Goal: Information Seeking & Learning: Understand process/instructions

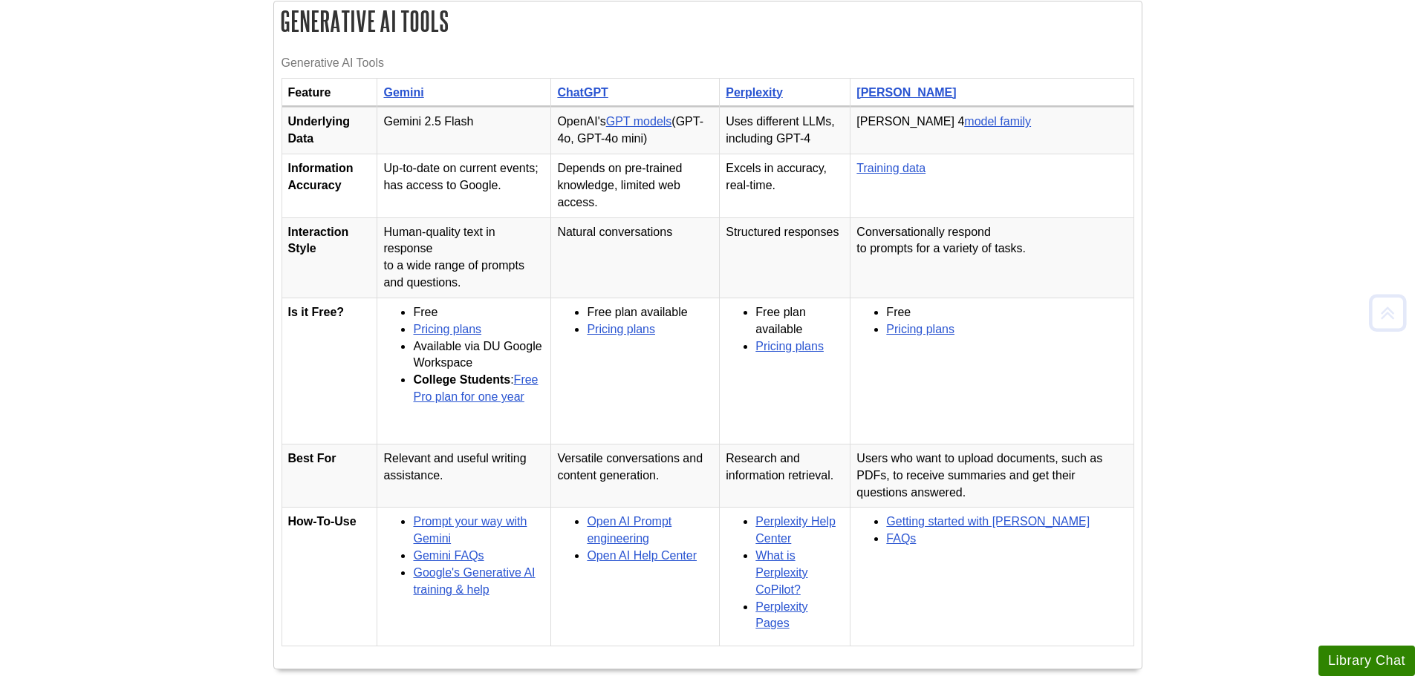
scroll to position [371, 0]
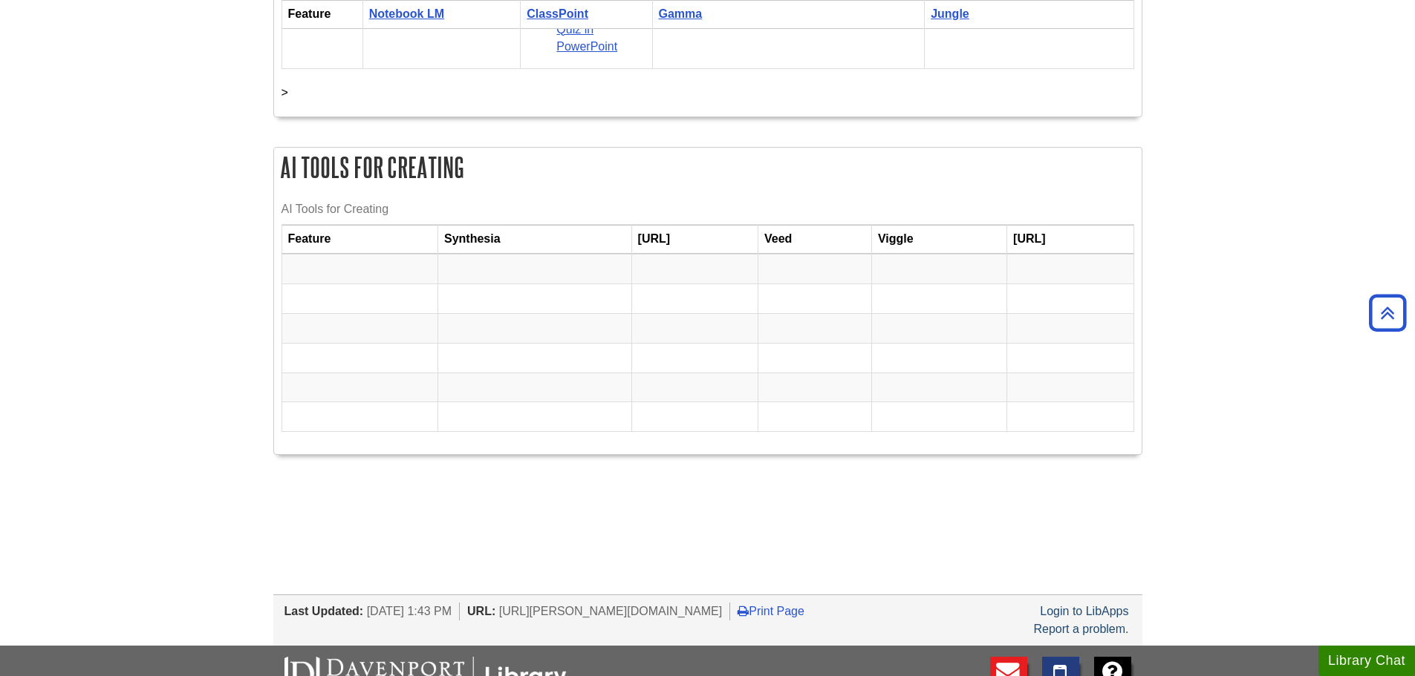
scroll to position [2743, 0]
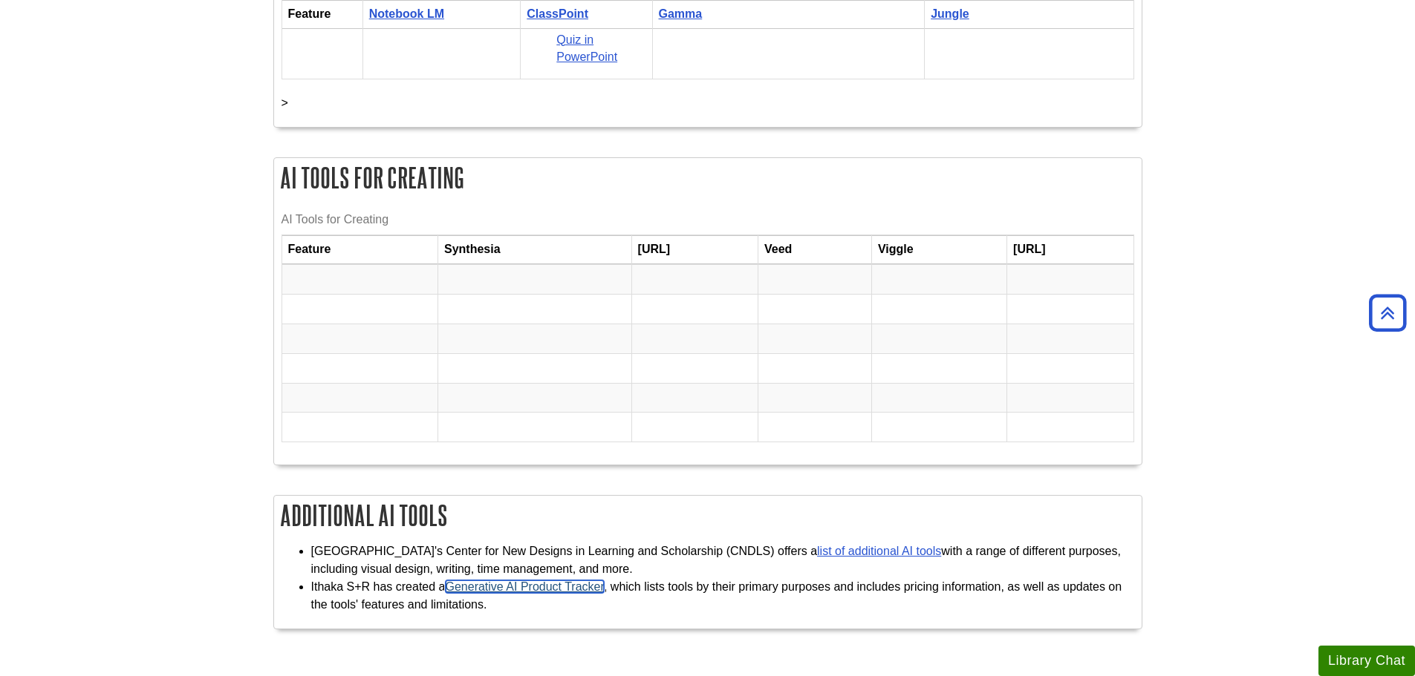
scroll to position [2388, 0]
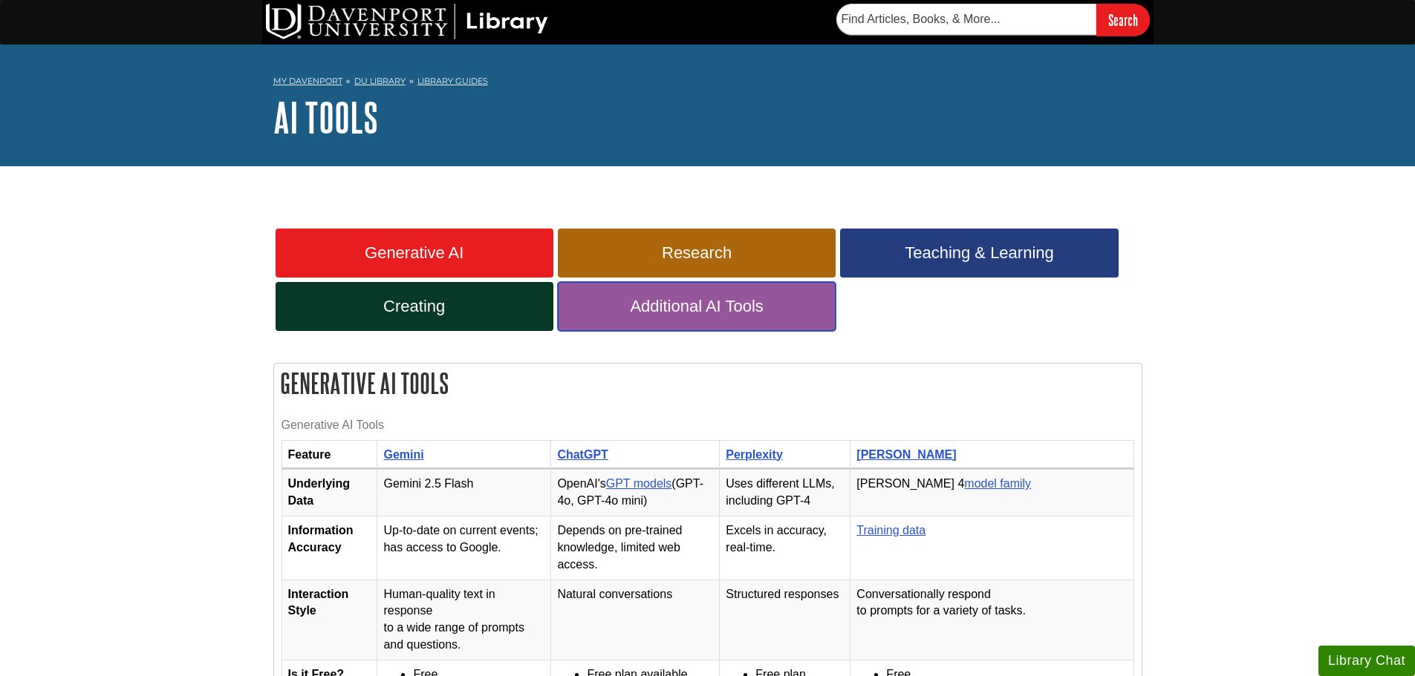
click at [629, 319] on link "Additional AI Tools" at bounding box center [697, 306] width 278 height 49
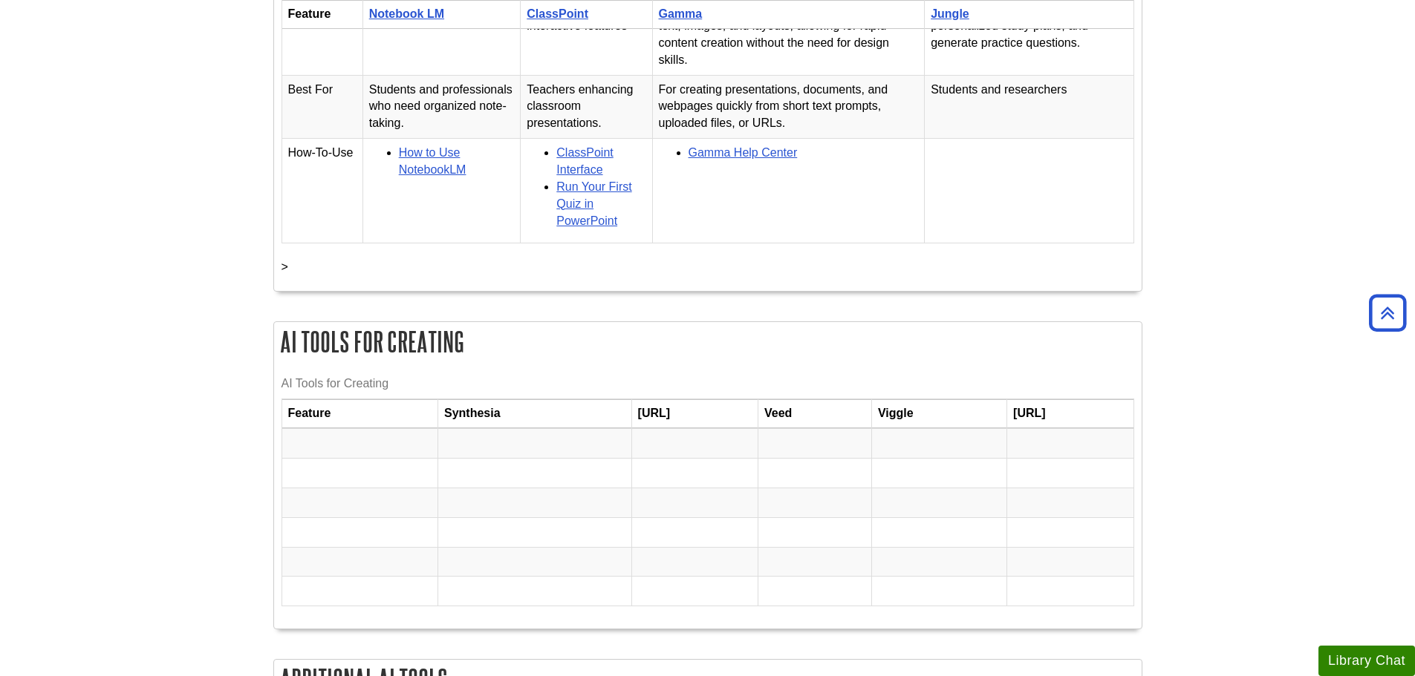
scroll to position [2673, 0]
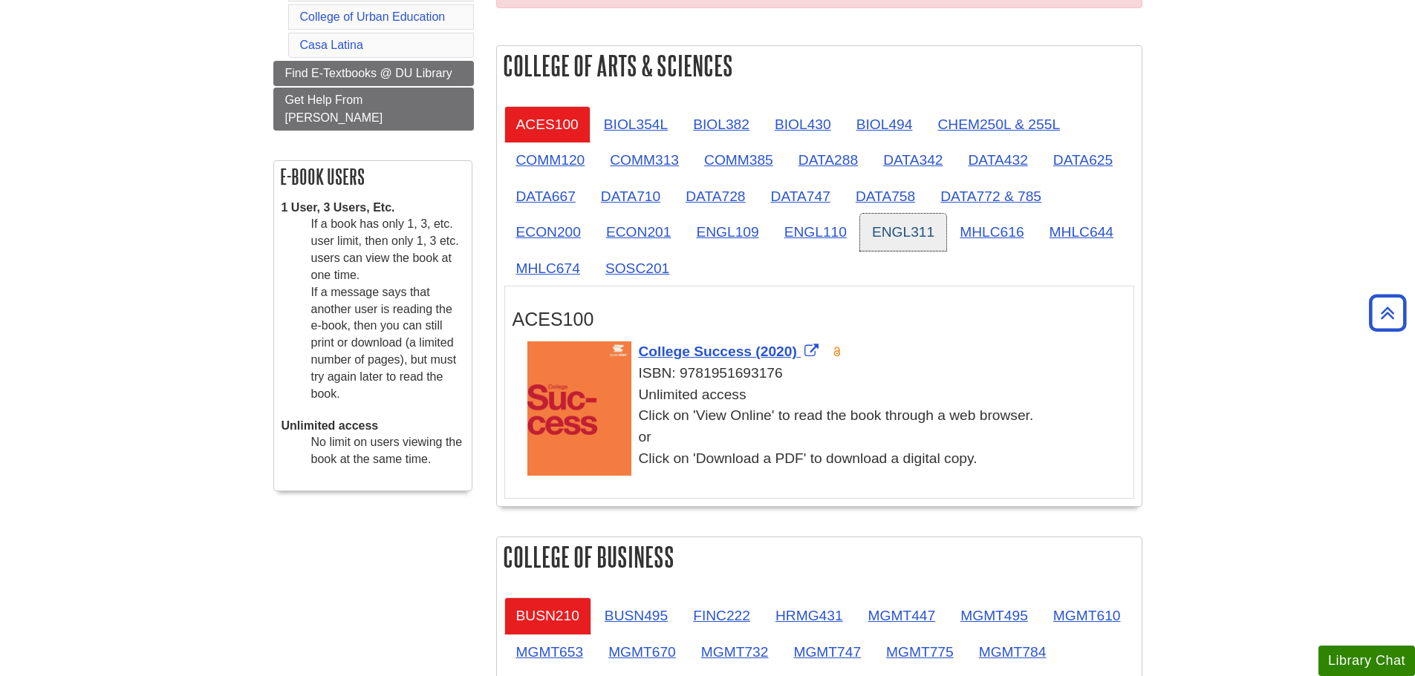
scroll to position [324, 0]
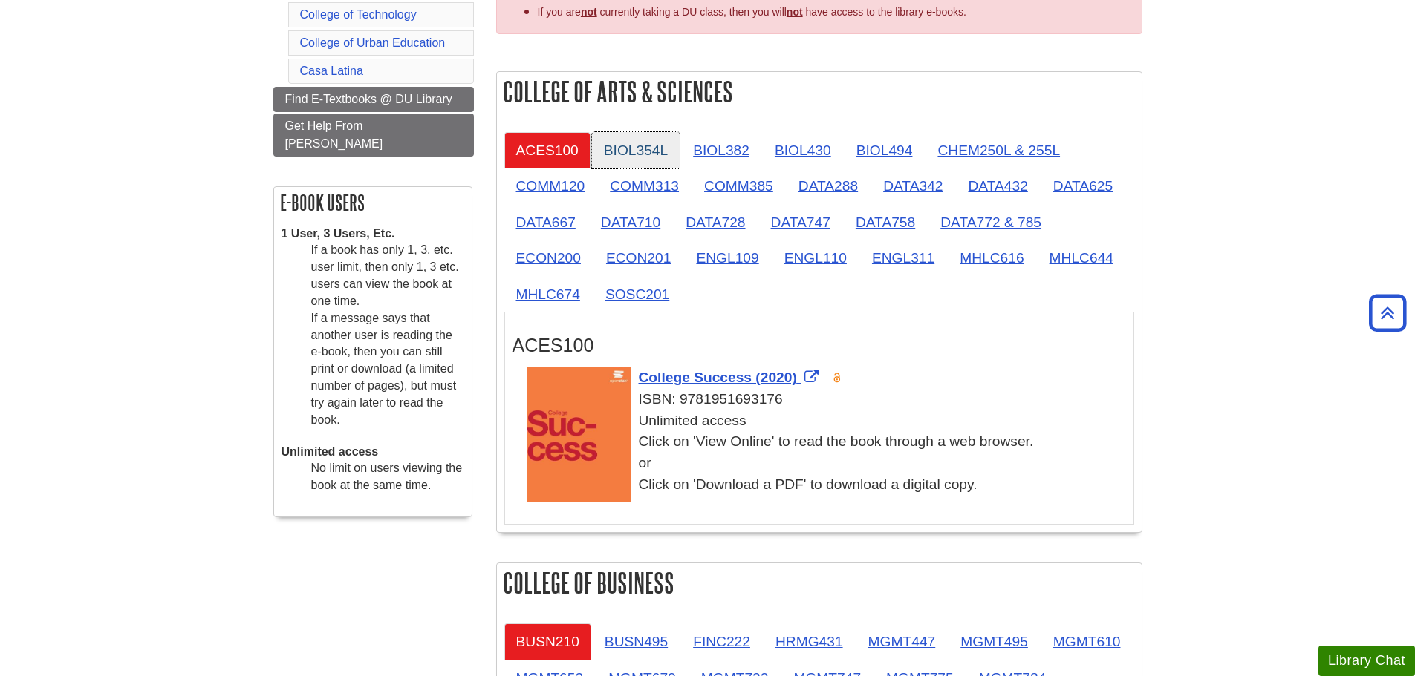
click at [639, 146] on link "BIOL354L" at bounding box center [636, 150] width 88 height 36
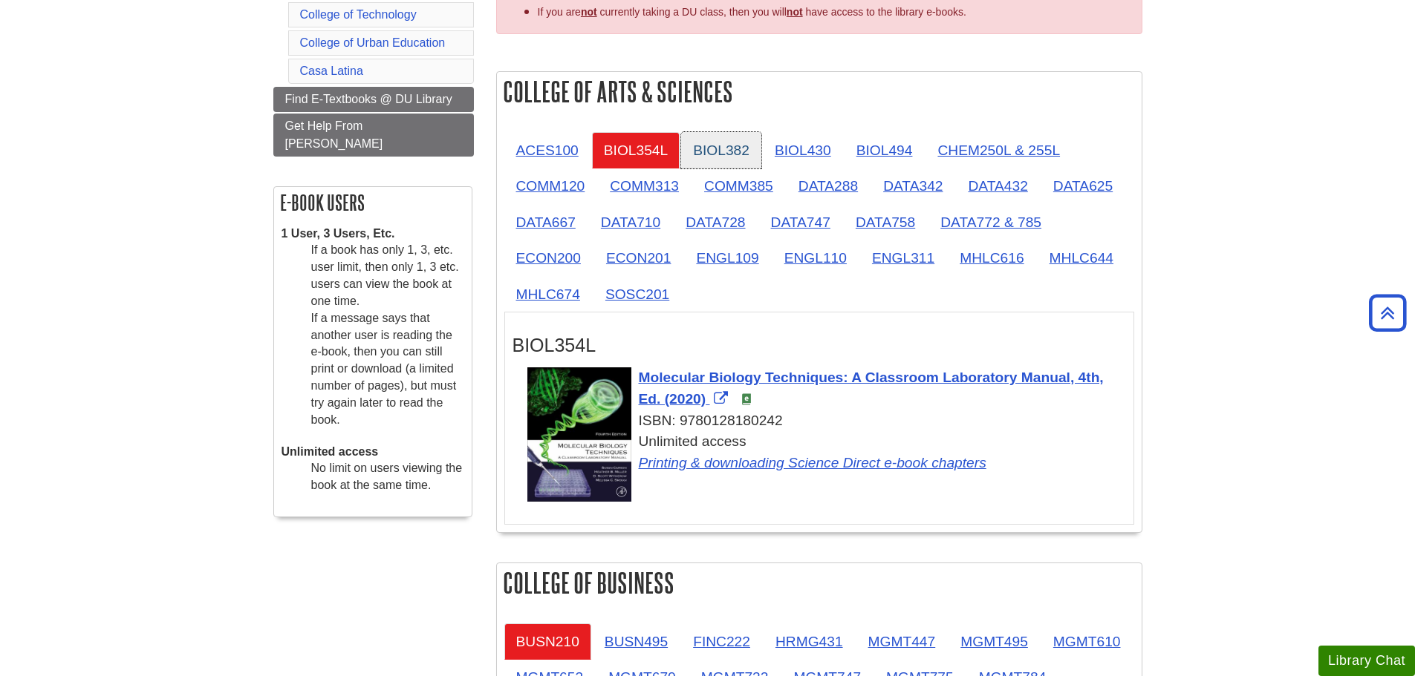
click at [713, 146] on link "BIOL382" at bounding box center [721, 150] width 80 height 36
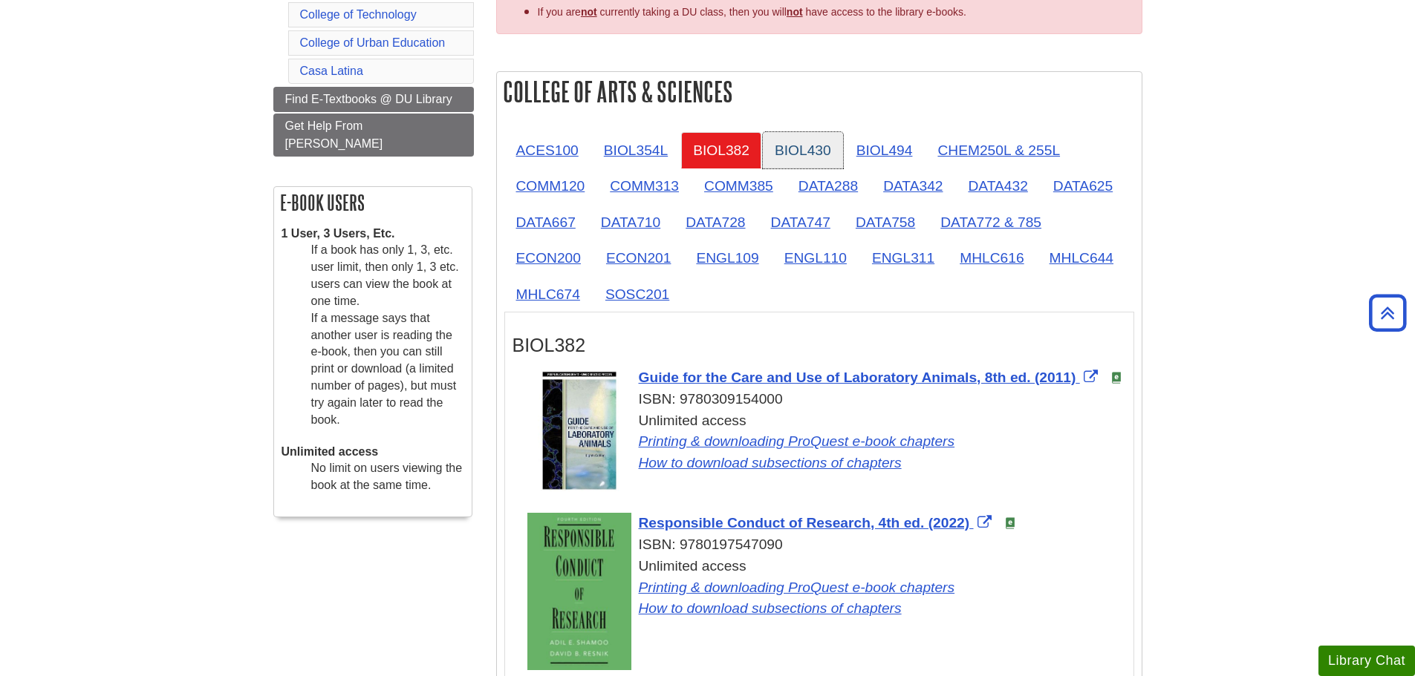
click at [772, 146] on link "BIOL430" at bounding box center [803, 150] width 80 height 36
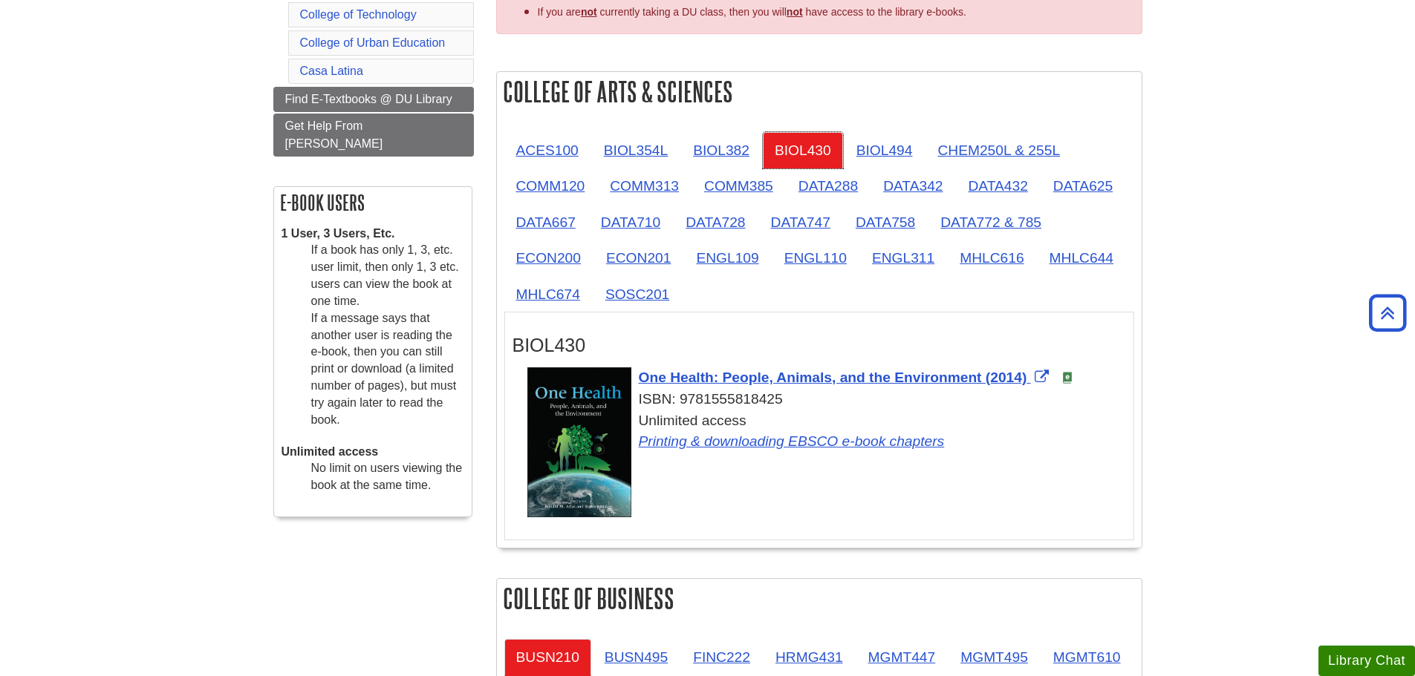
click at [812, 155] on link "BIOL430" at bounding box center [803, 150] width 80 height 36
click at [885, 151] on link "BIOL494" at bounding box center [884, 150] width 80 height 36
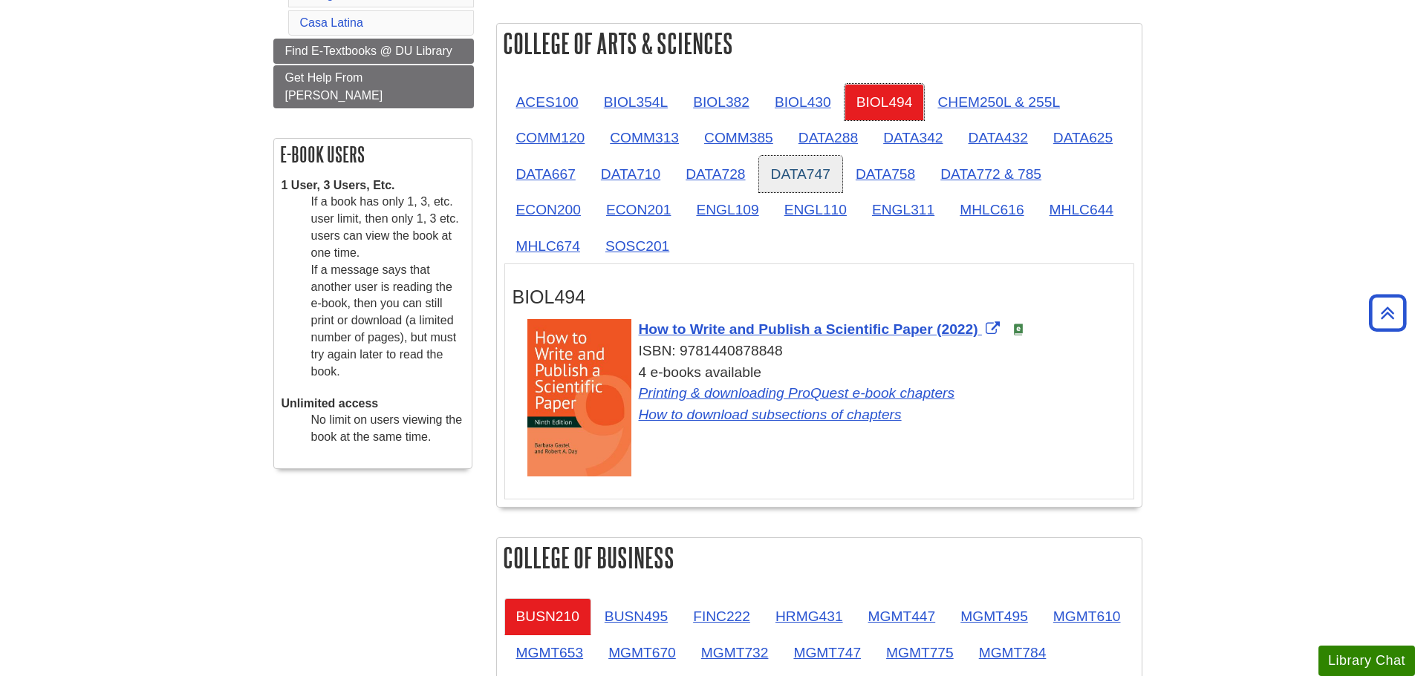
scroll to position [398, 0]
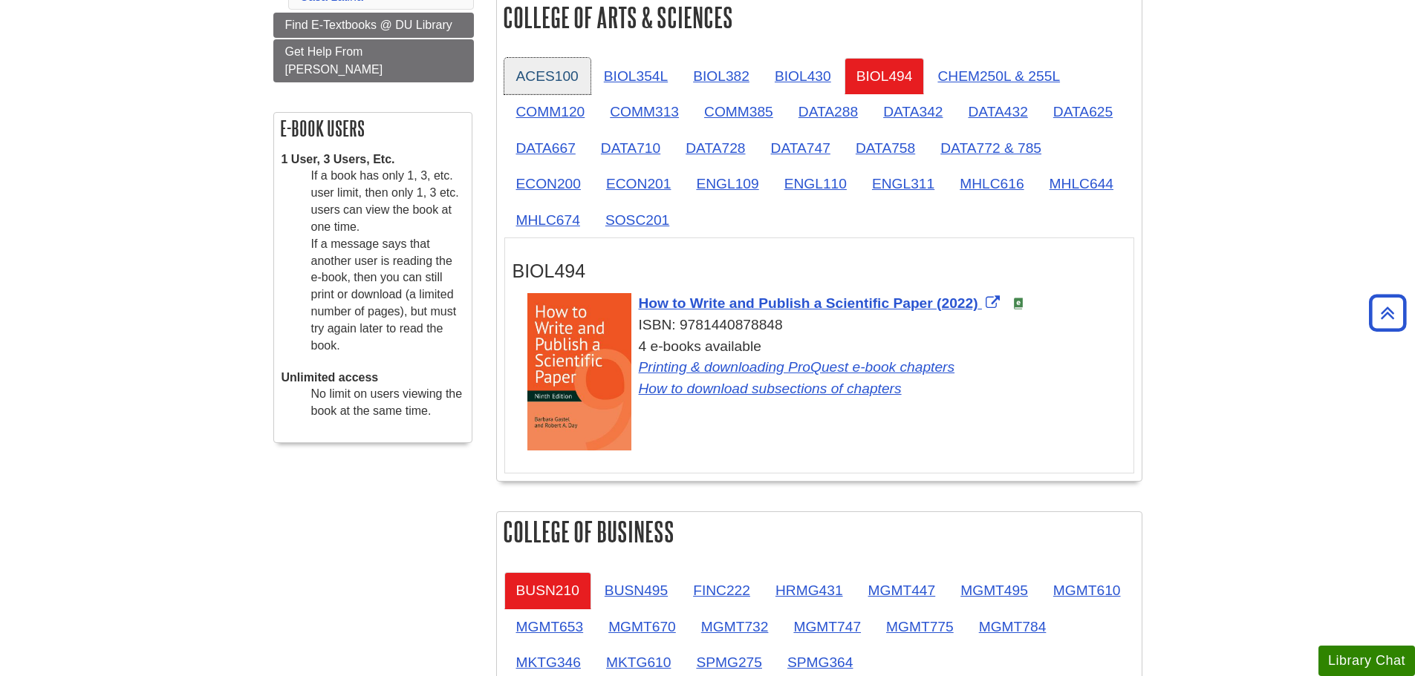
click at [521, 84] on link "ACES100" at bounding box center [547, 76] width 86 height 36
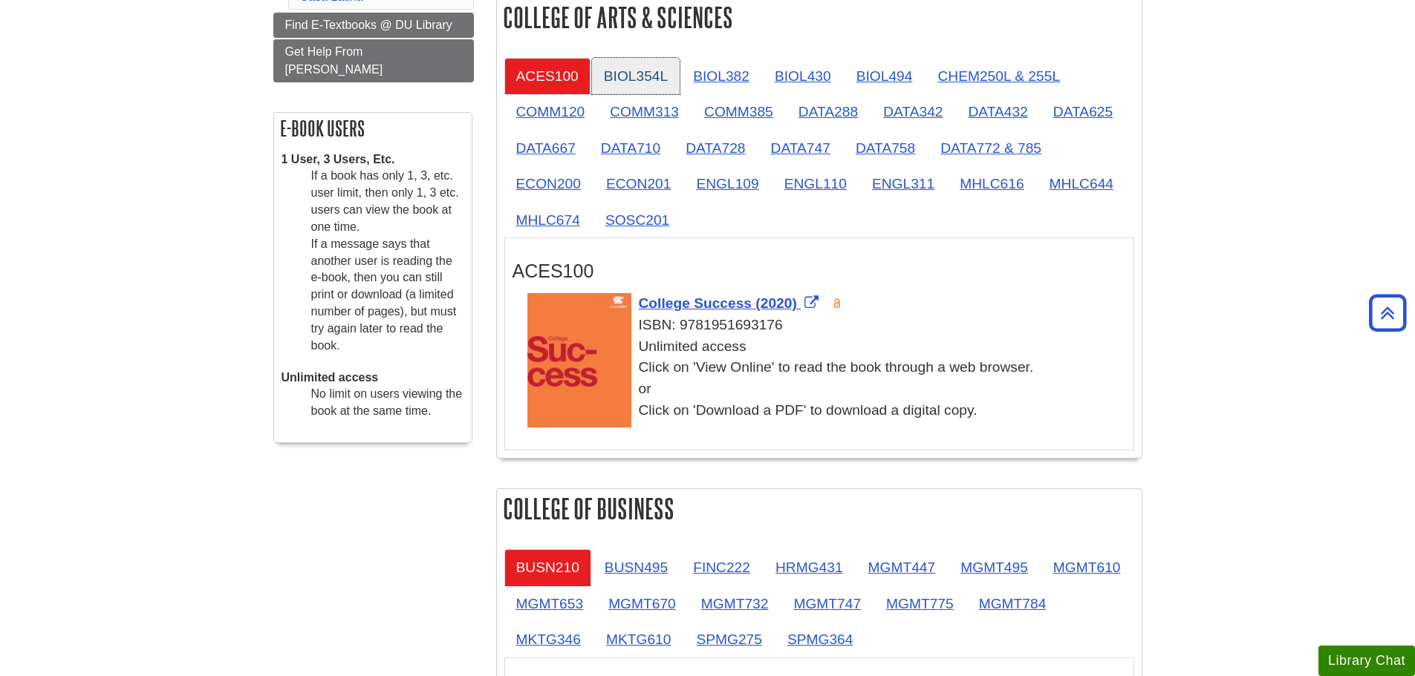
click at [641, 80] on link "BIOL354L" at bounding box center [636, 76] width 88 height 36
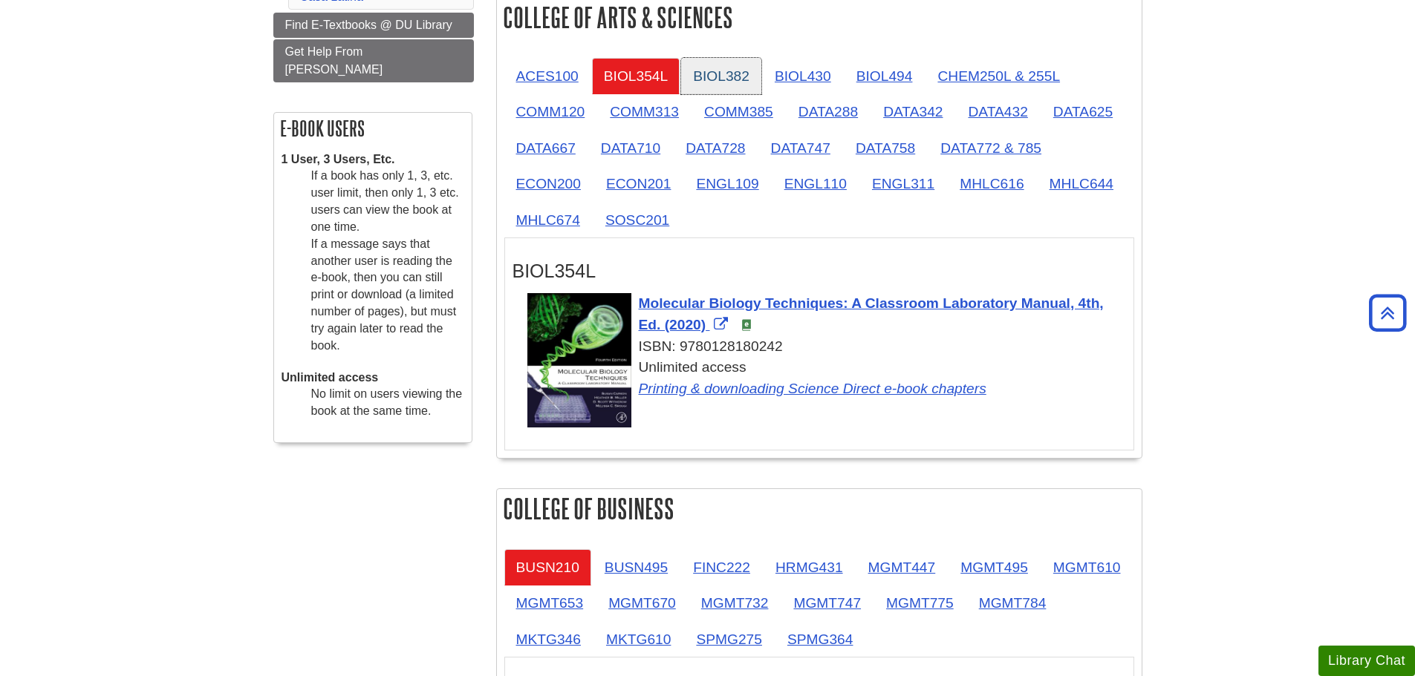
click at [723, 74] on link "BIOL382" at bounding box center [721, 76] width 80 height 36
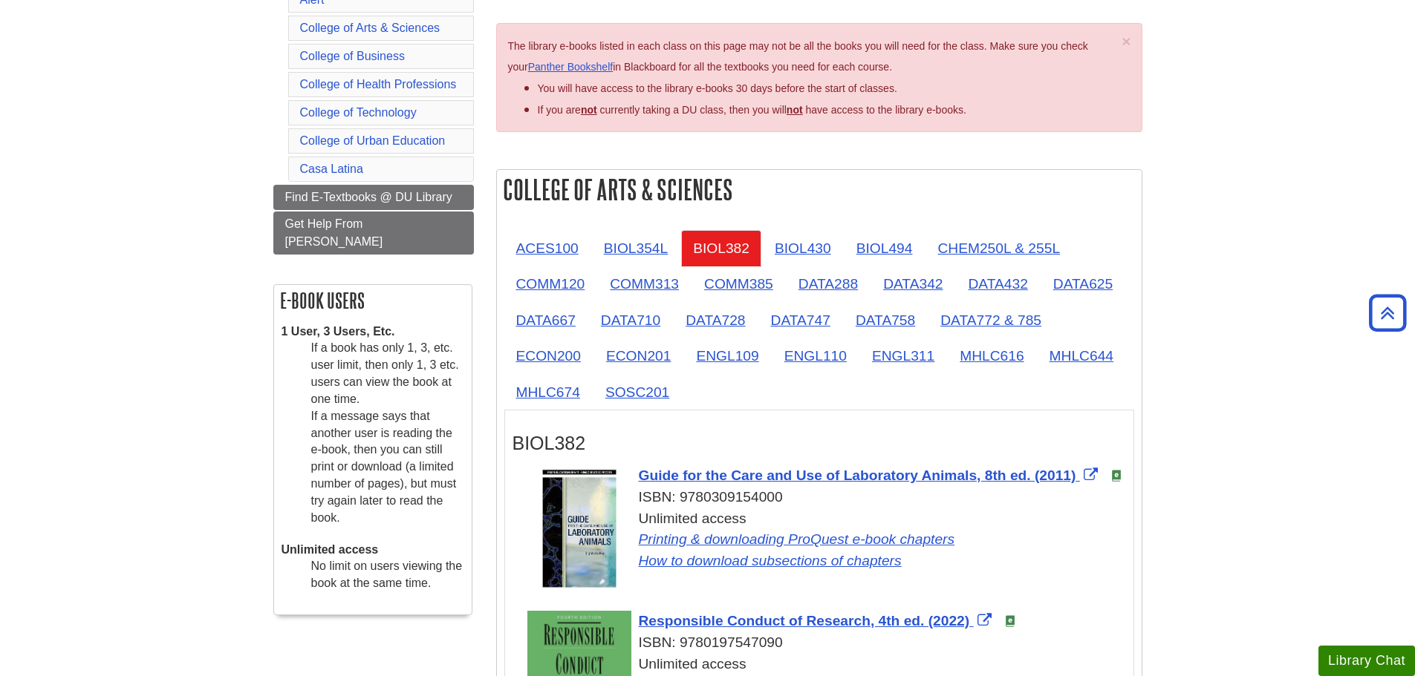
scroll to position [175, 0]
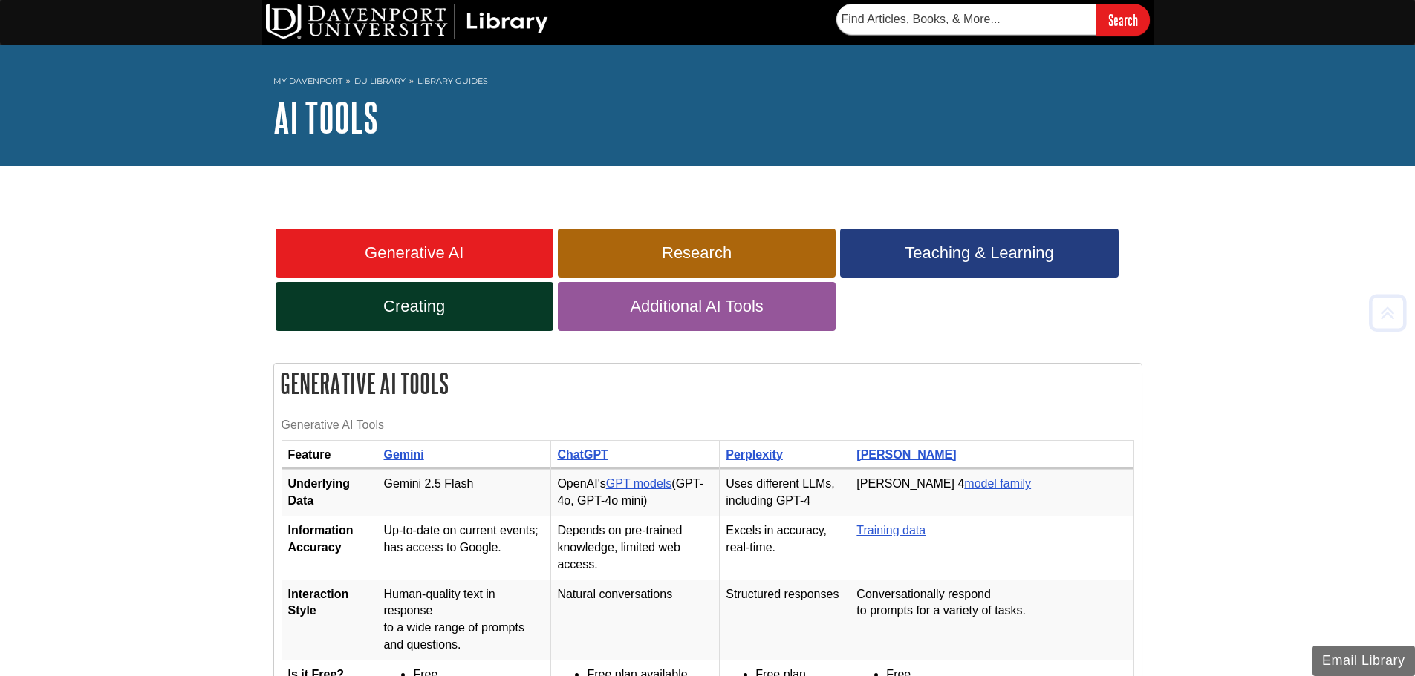
scroll to position [2673, 0]
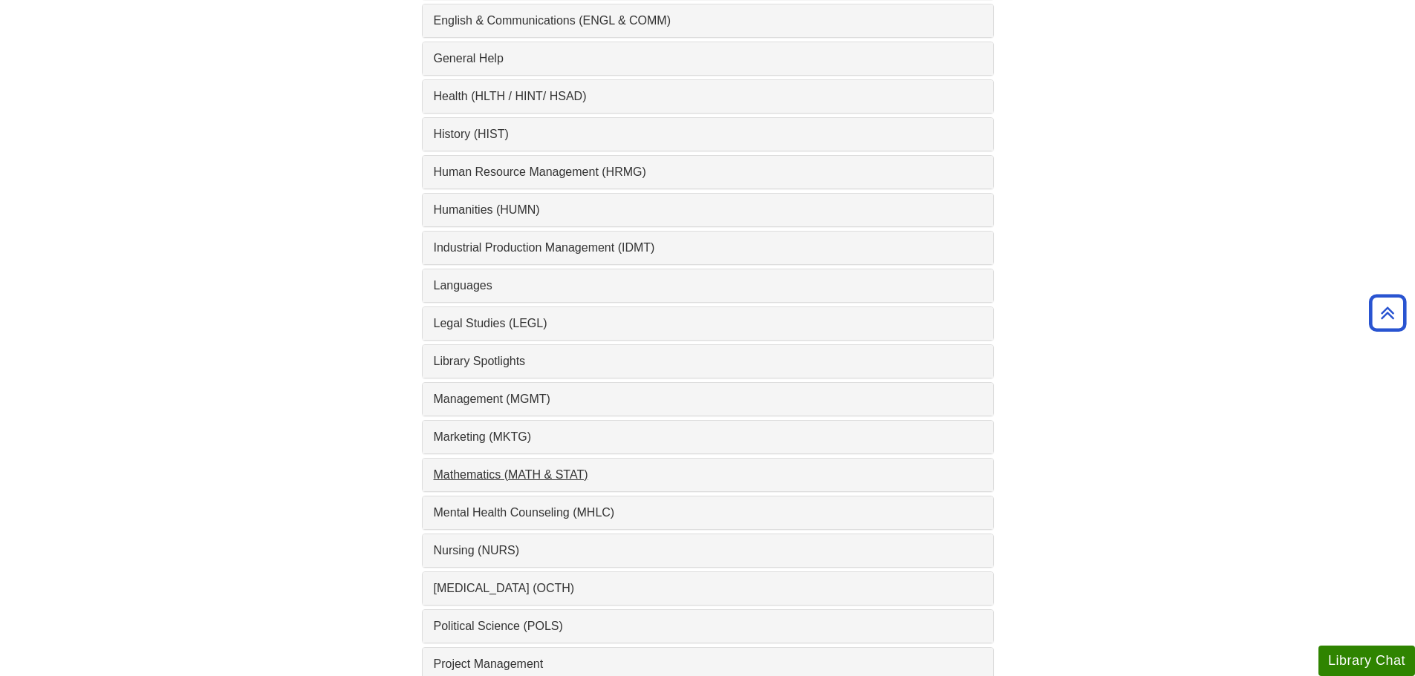
scroll to position [1114, 0]
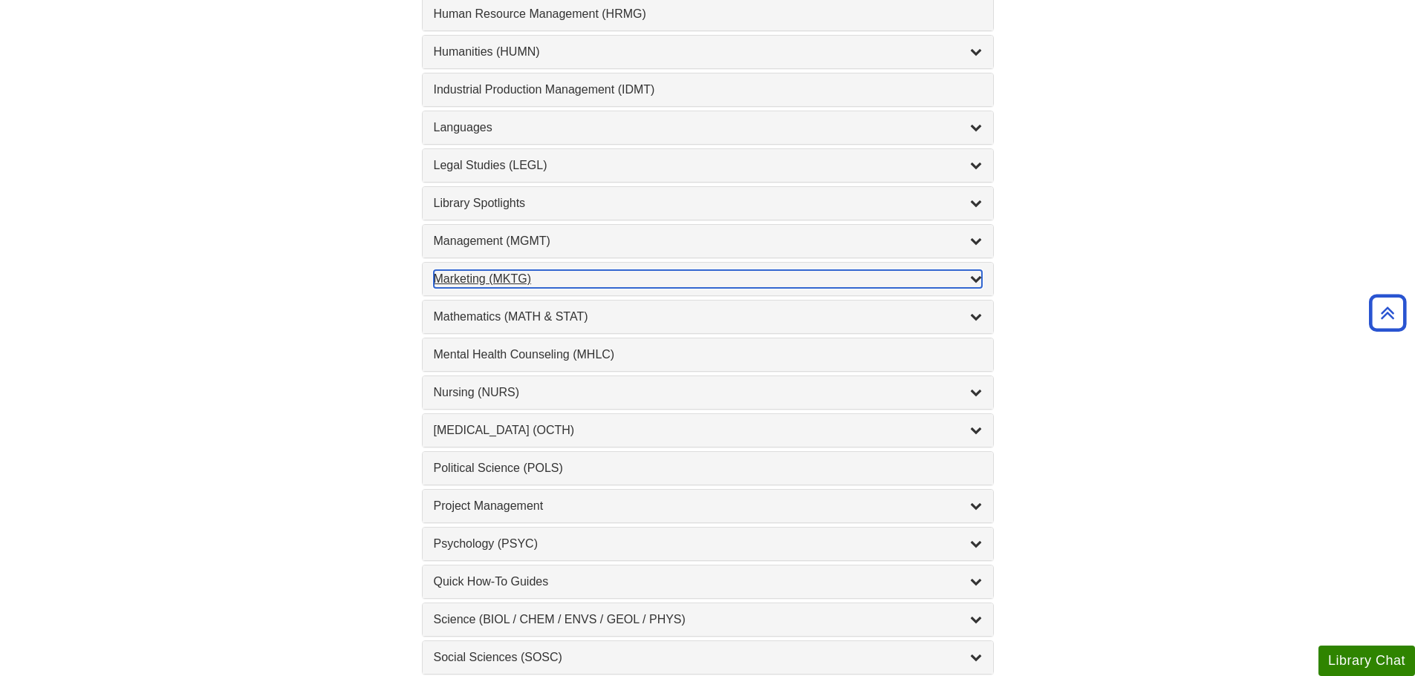
click at [505, 279] on div "Marketing (MKTG) , 4 guides" at bounding box center [708, 279] width 548 height 18
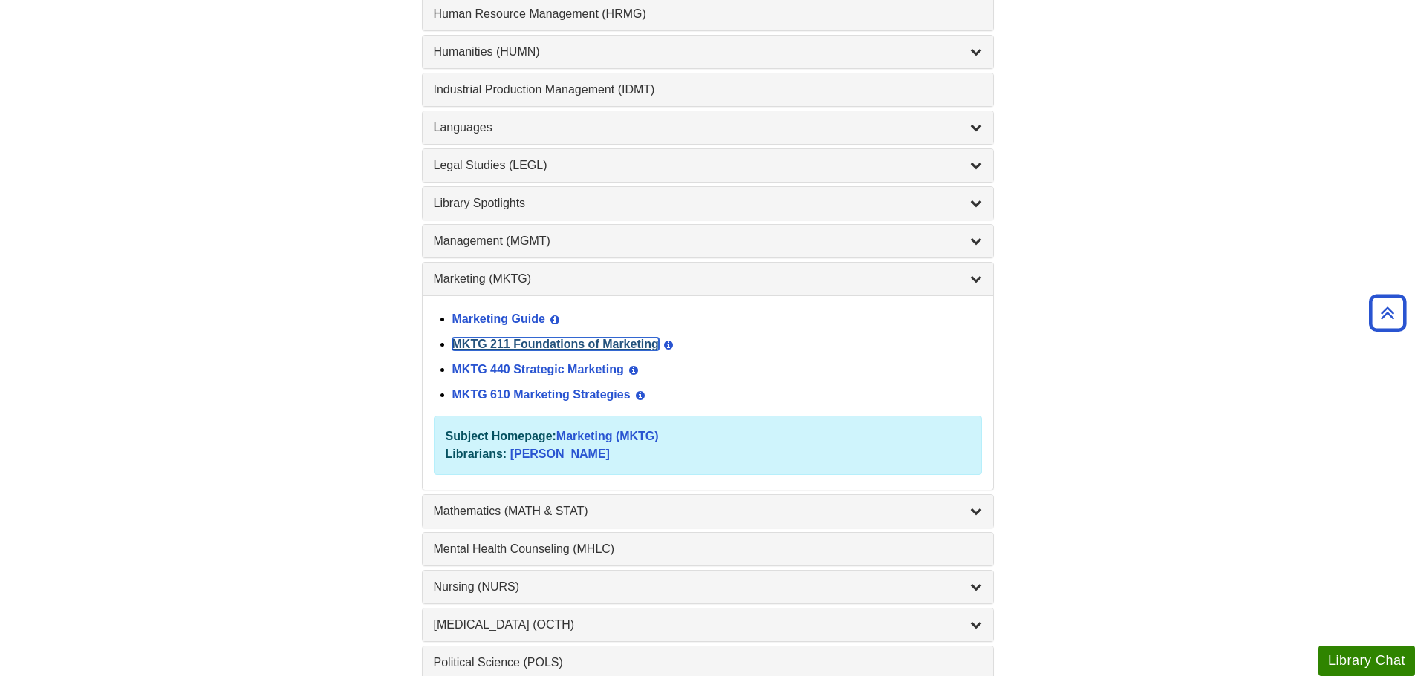
click at [486, 346] on link "MKTG 211 Foundations of Marketing" at bounding box center [555, 344] width 206 height 13
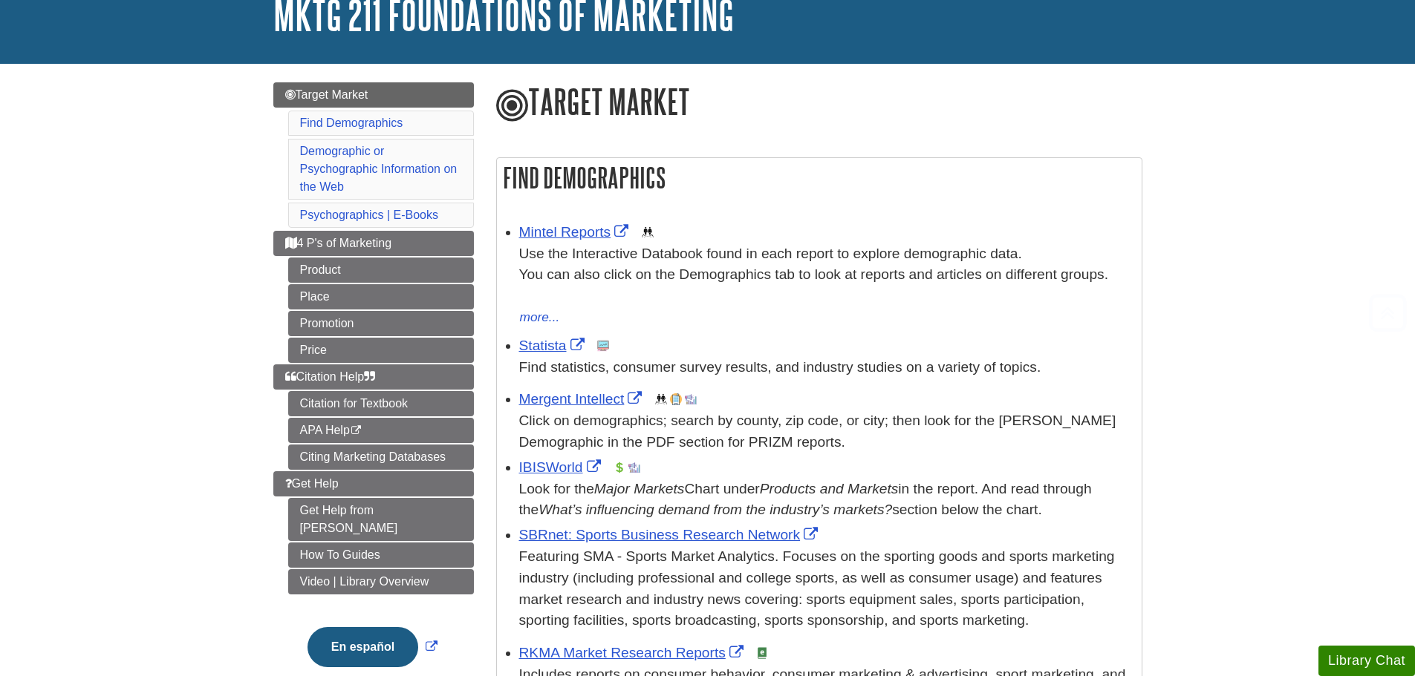
scroll to position [223, 0]
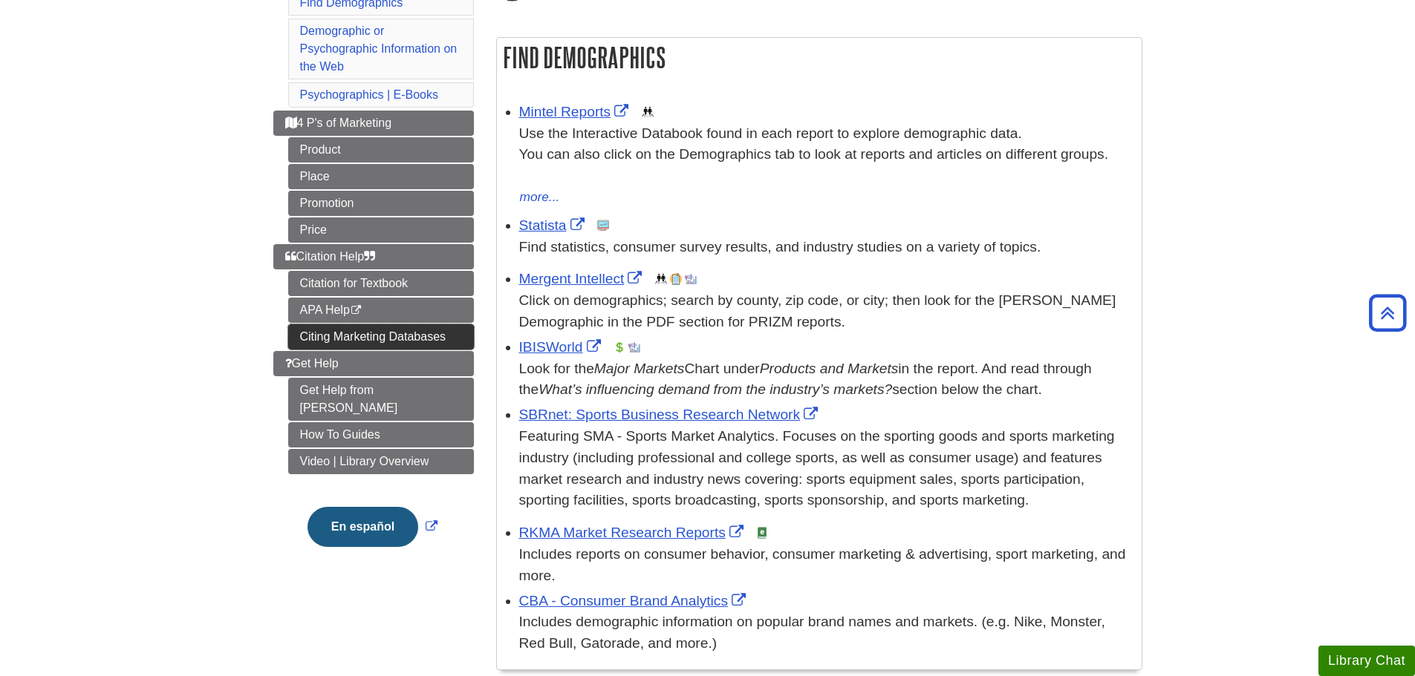
click at [310, 333] on link "Citing Marketing Databases" at bounding box center [381, 337] width 186 height 25
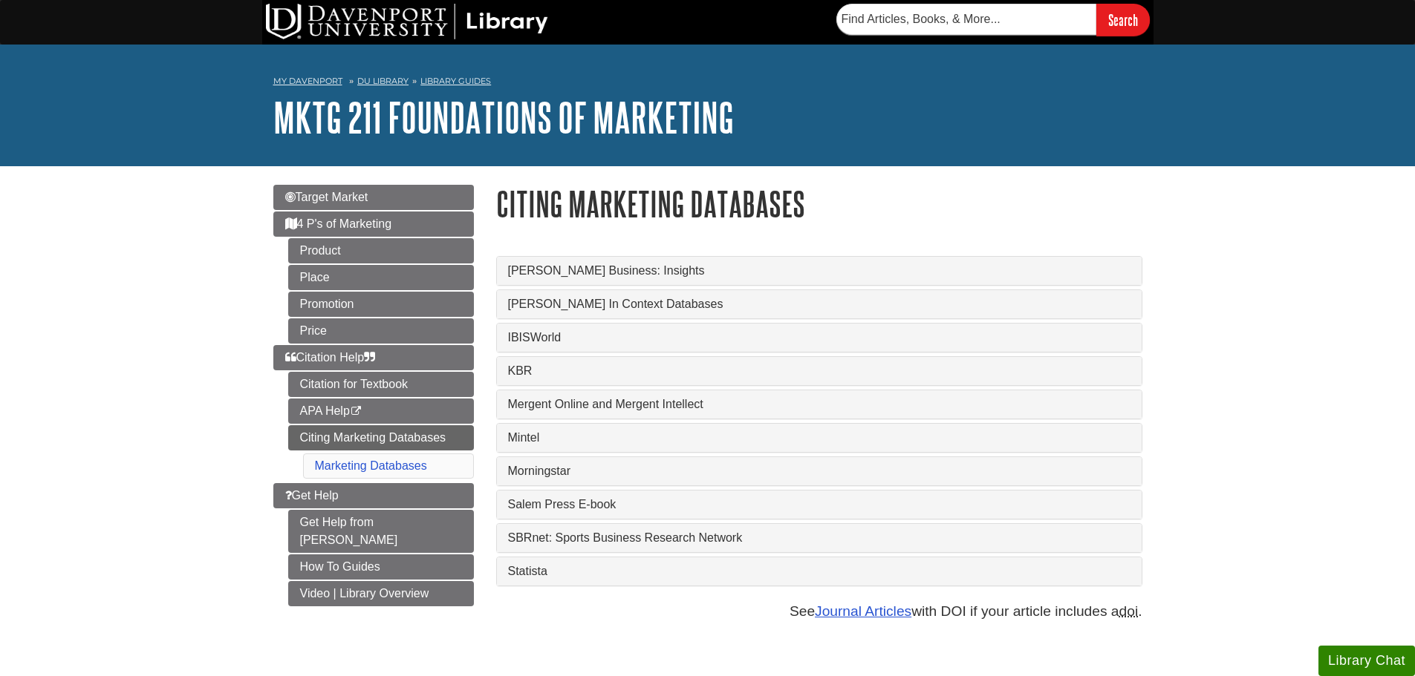
click at [662, 451] on div "Mintel" at bounding box center [819, 438] width 645 height 28
click at [665, 447] on div "Mintel" at bounding box center [819, 438] width 645 height 28
click at [665, 430] on div "Mintel" at bounding box center [819, 438] width 645 height 28
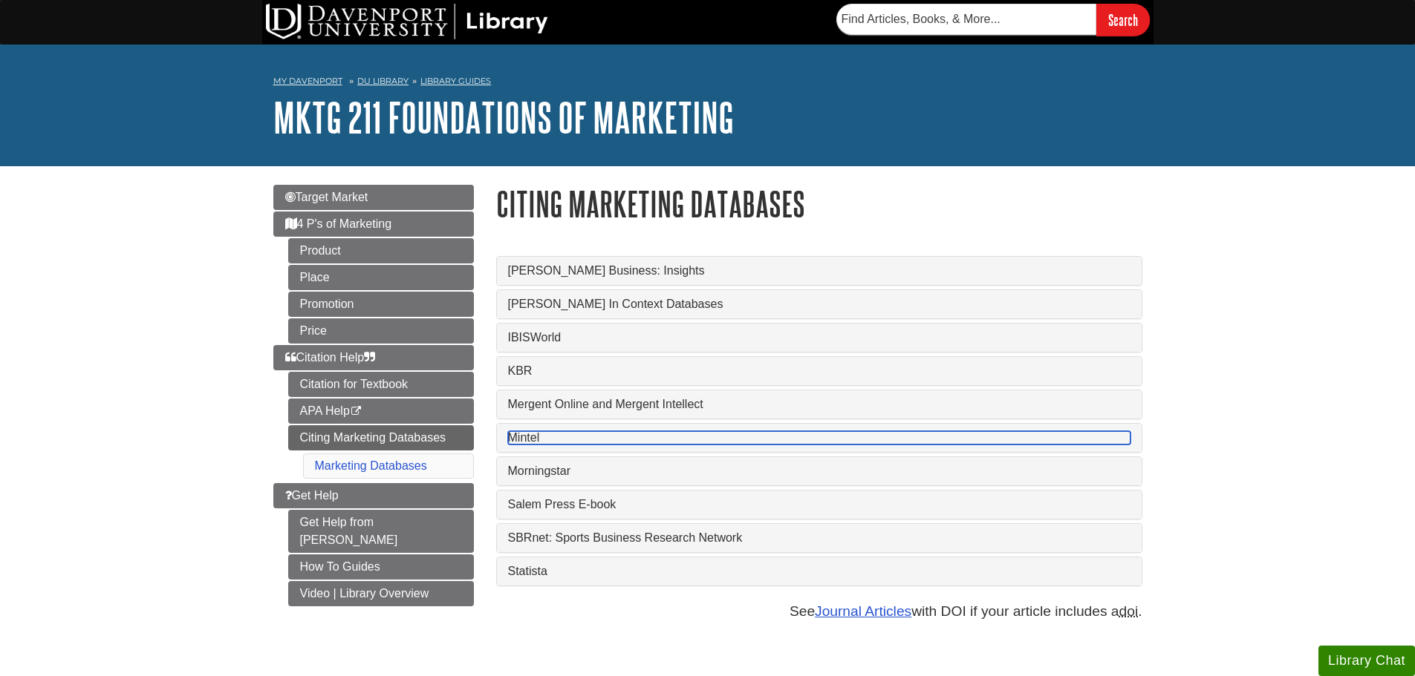
click at [512, 432] on link "Mintel" at bounding box center [819, 437] width 622 height 13
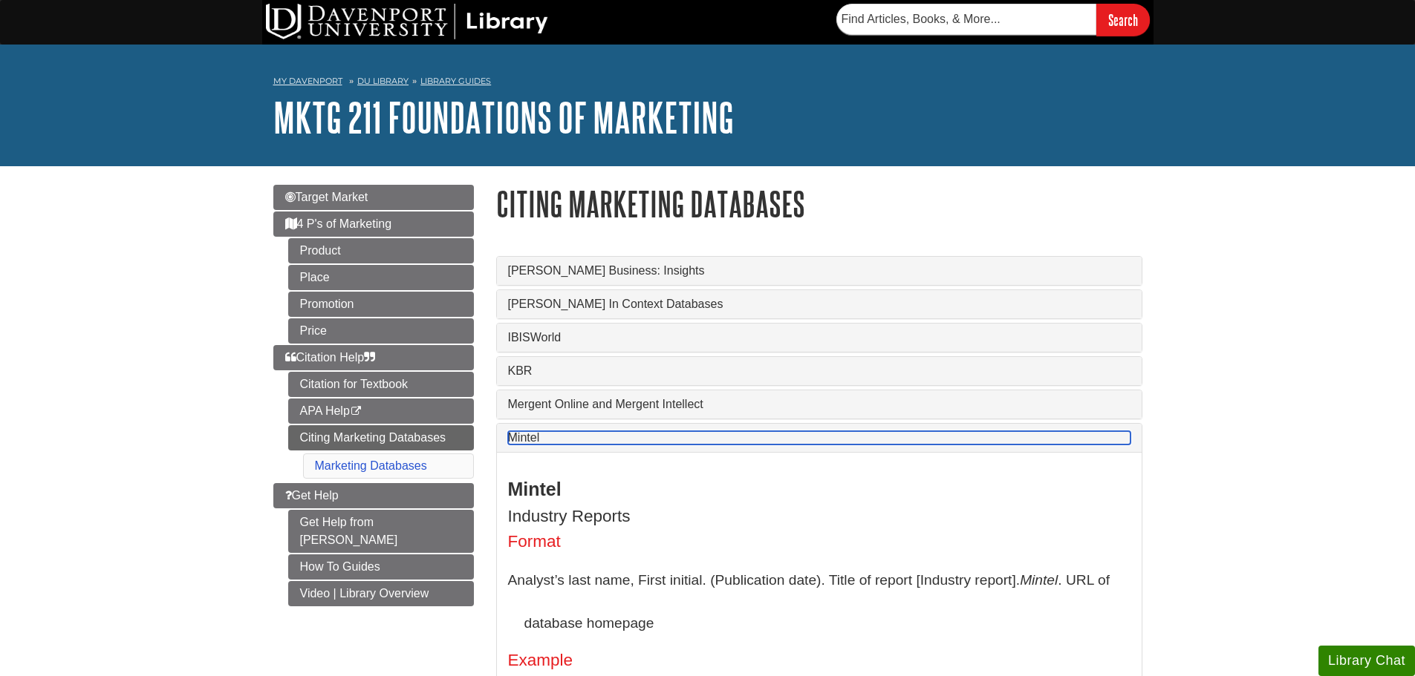
click at [512, 432] on link "Mintel" at bounding box center [819, 437] width 622 height 13
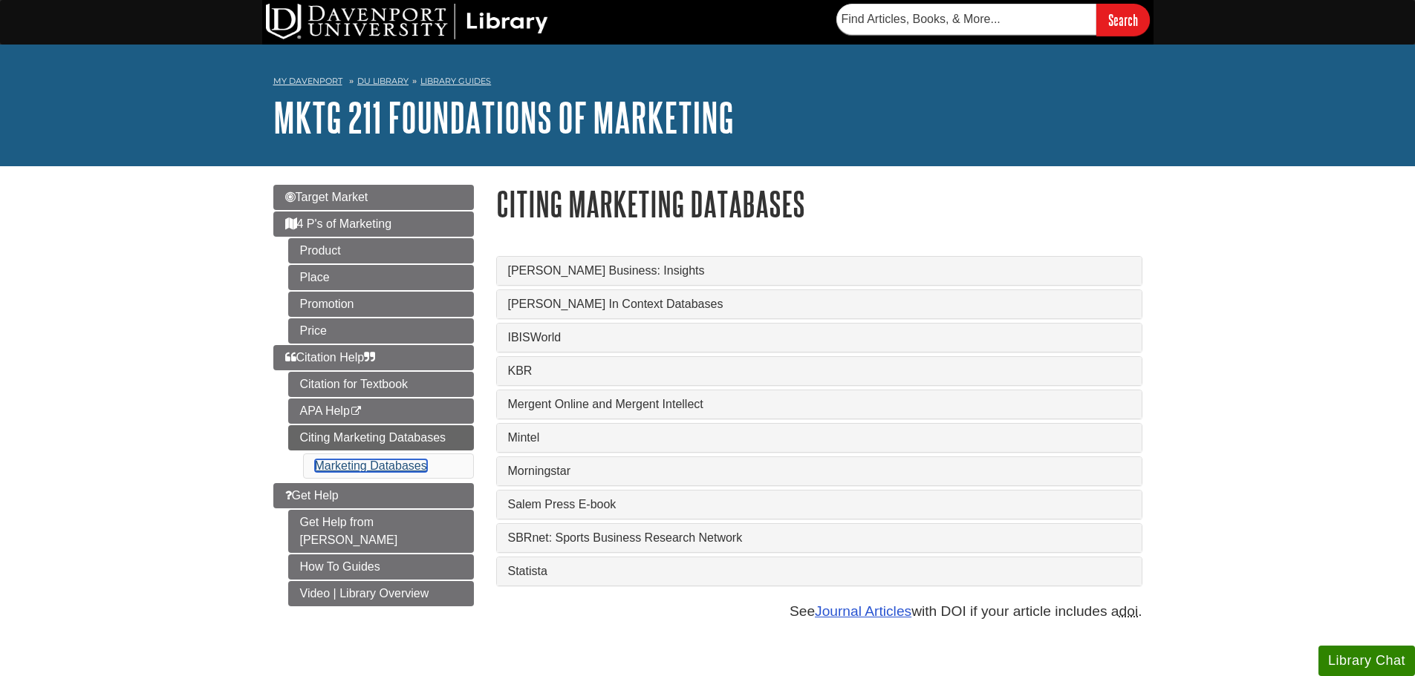
click at [408, 466] on link "Marketing Databases" at bounding box center [371, 466] width 112 height 13
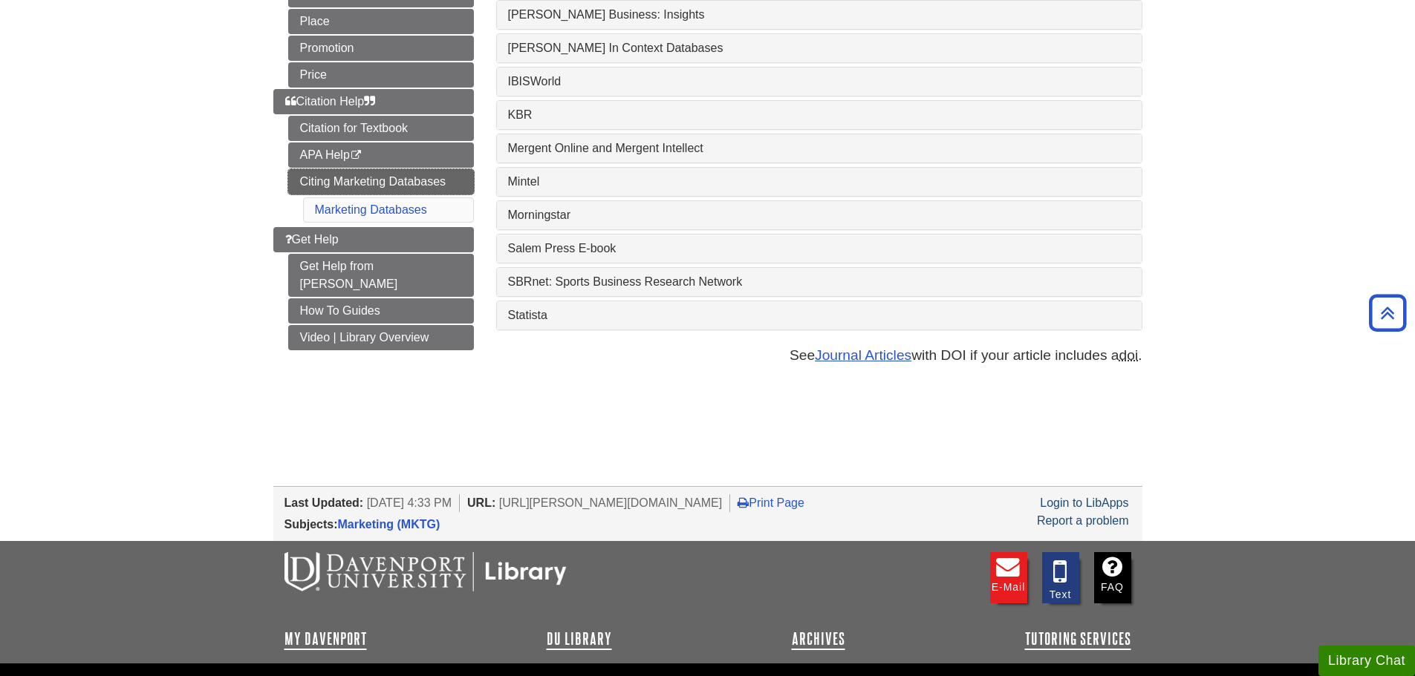
click at [460, 182] on link "Citing Marketing Databases" at bounding box center [381, 181] width 186 height 25
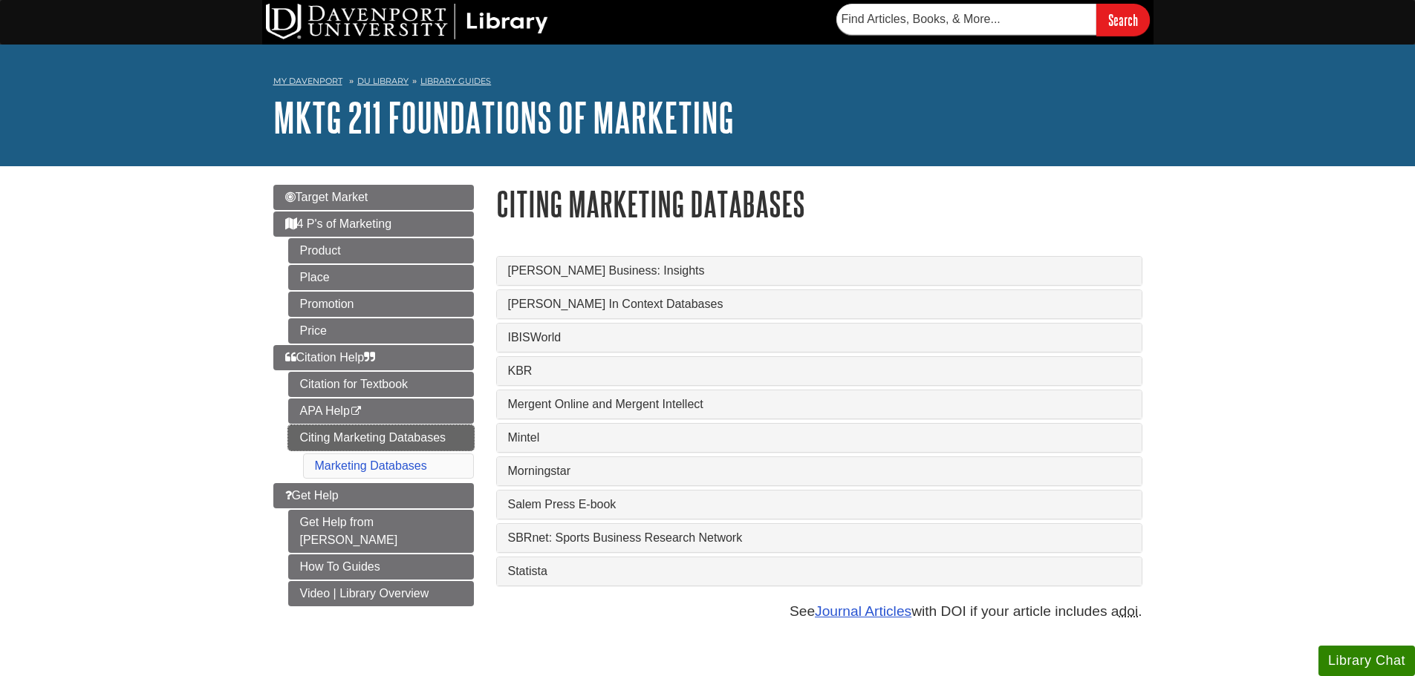
drag, startPoint x: 327, startPoint y: 0, endPoint x: 405, endPoint y: 437, distance: 444.4
click at [405, 437] on link "Citing Marketing Databases" at bounding box center [381, 437] width 186 height 25
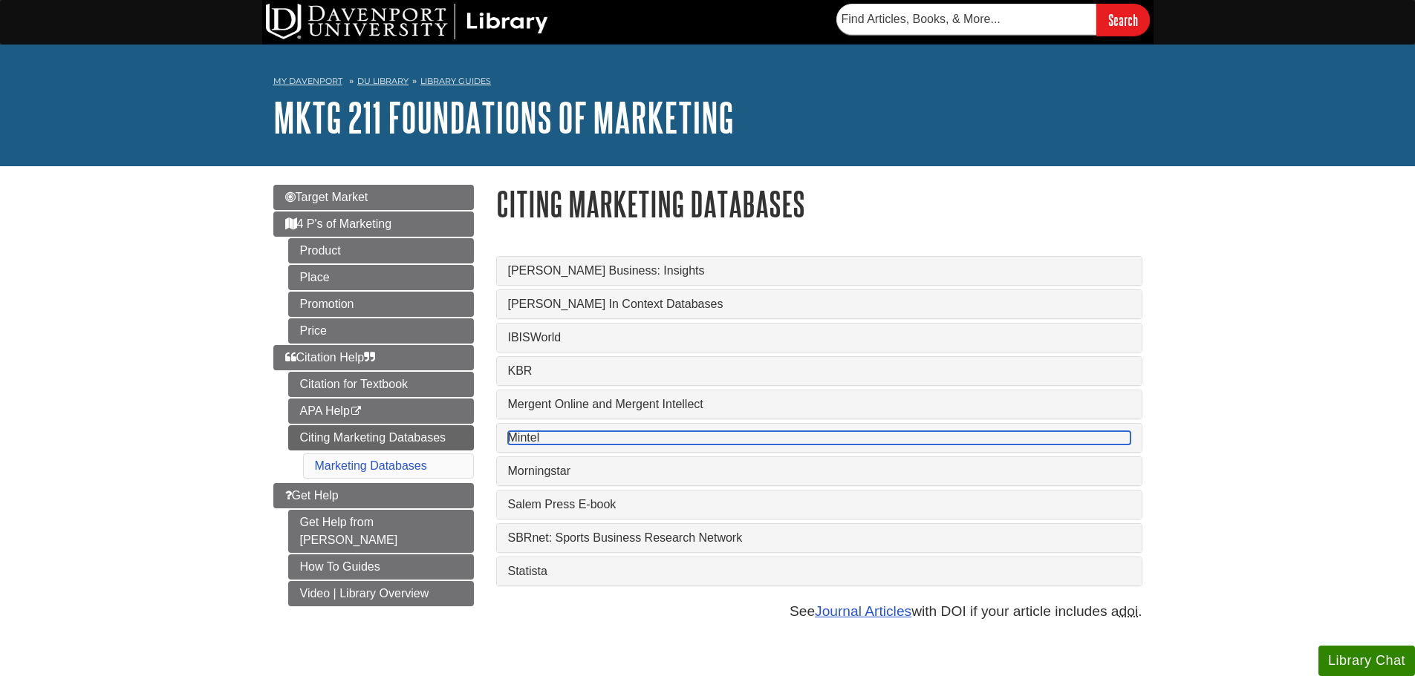
click at [526, 436] on link "Mintel" at bounding box center [819, 437] width 622 height 13
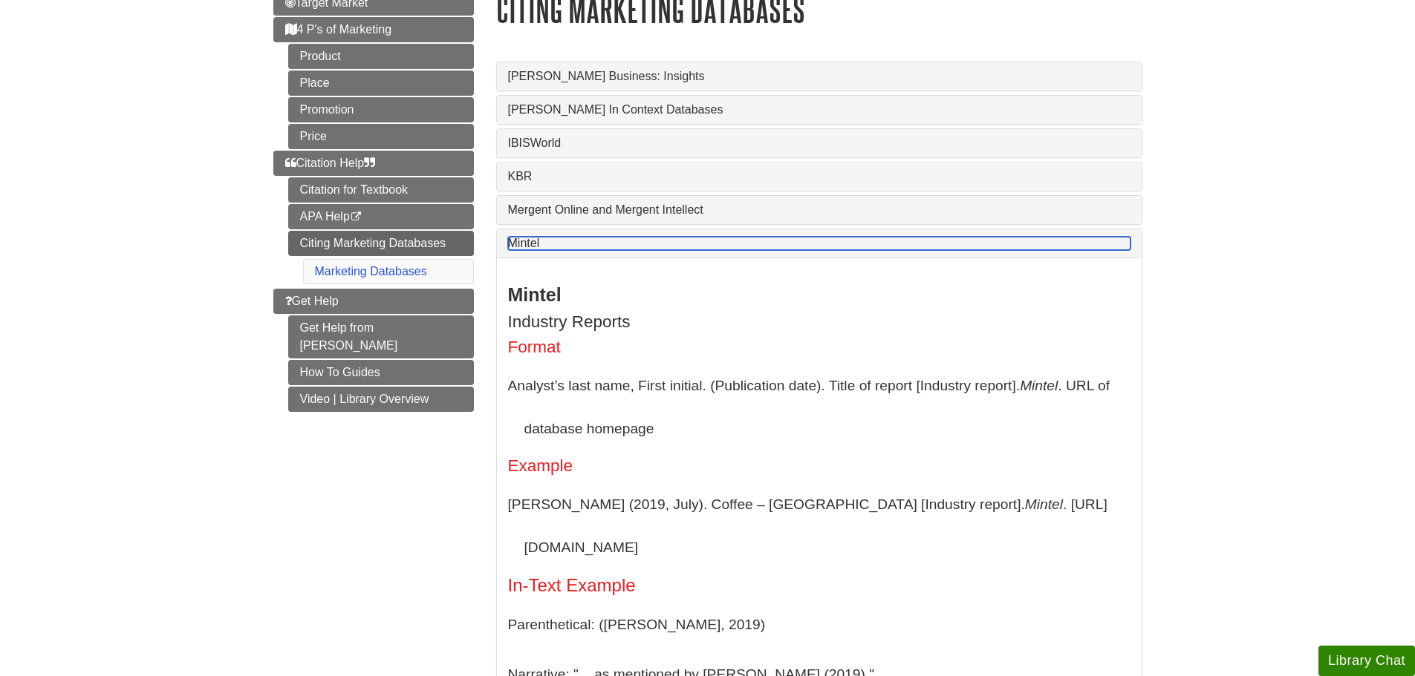
scroll to position [297, 0]
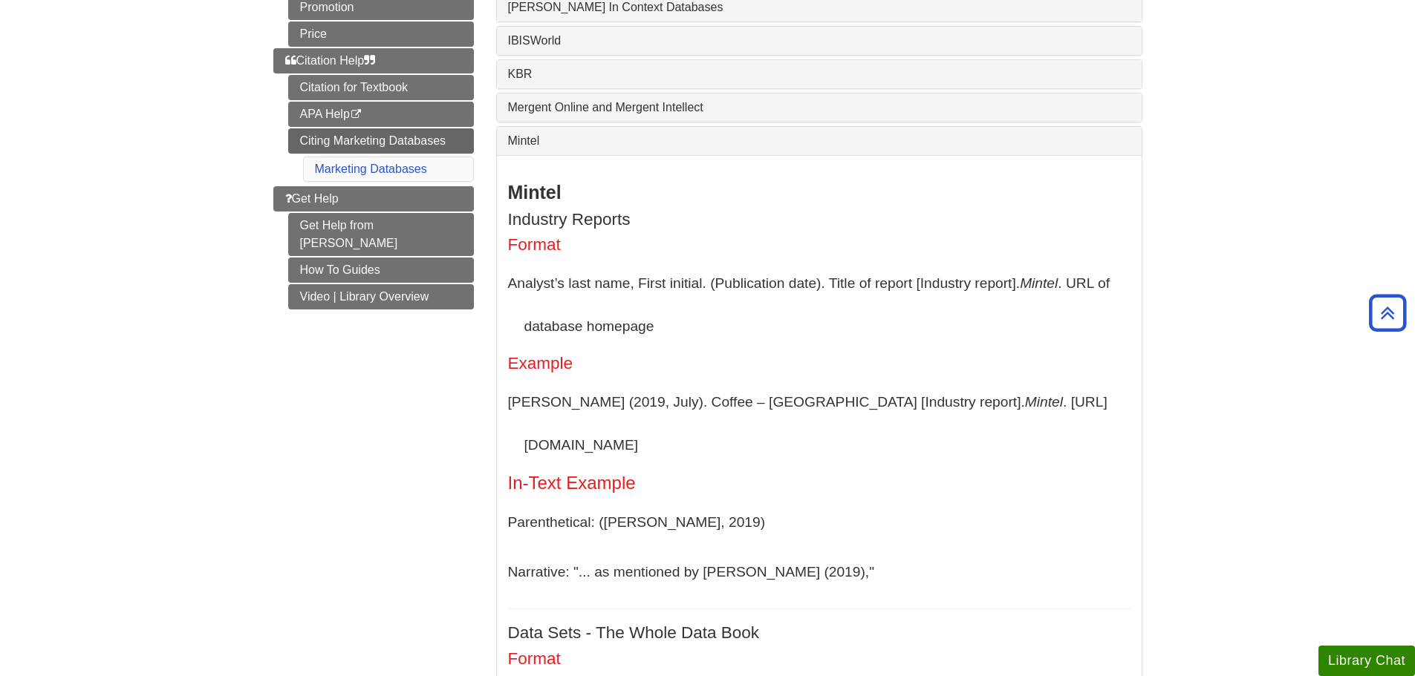
drag, startPoint x: 508, startPoint y: 403, endPoint x: 1026, endPoint y: 397, distance: 518.4
click at [1026, 397] on p "Failla, J. (2019, July). Coffee – US [Industry report]. Mintel . https://www.mi…" at bounding box center [819, 423] width 622 height 85
copy p "Failla, J. (2019, July). Coffee – US [Industry report]. Mintel . https://www.mi…"
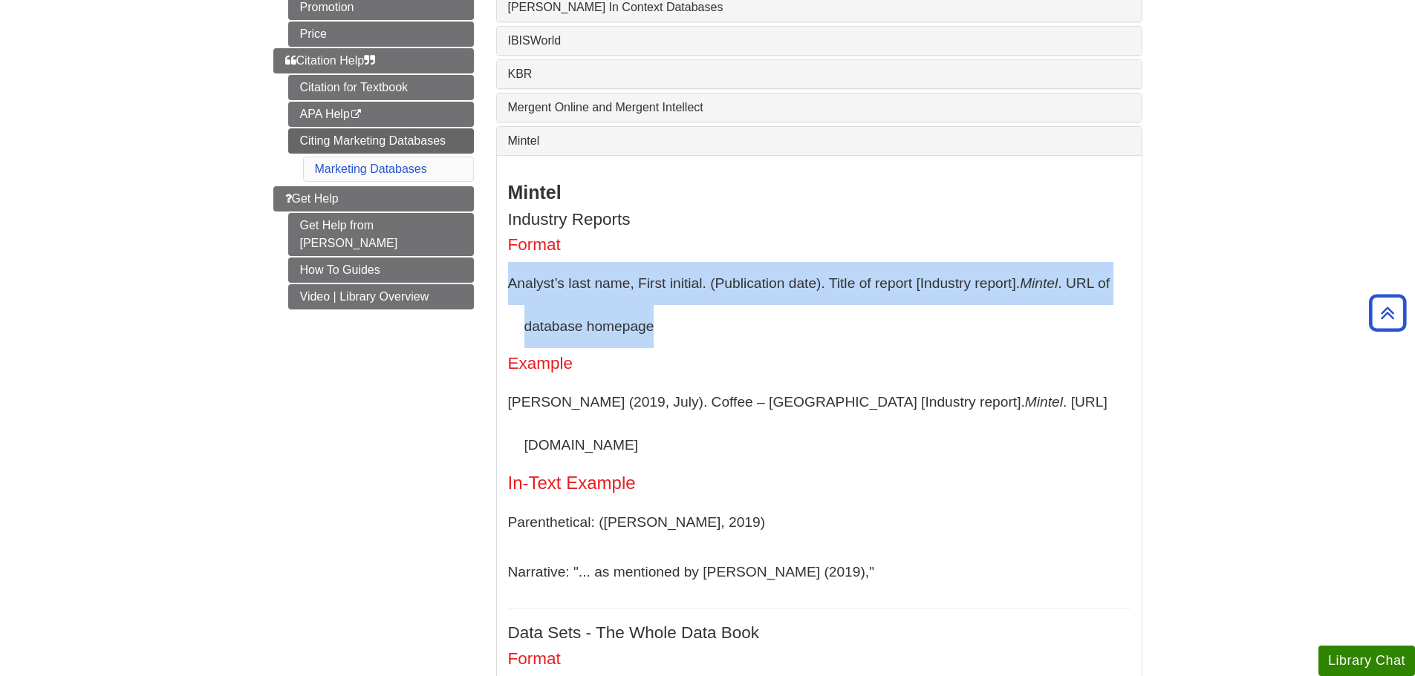
drag, startPoint x: 509, startPoint y: 283, endPoint x: 675, endPoint y: 322, distance: 170.8
click at [675, 322] on p "Analyst’s last name, First initial. (Publication date). Title of report [Indust…" at bounding box center [819, 304] width 622 height 85
copy p "Analyst’s last name, First initial. (Publication date). Title of report [Indust…"
drag, startPoint x: 509, startPoint y: 402, endPoint x: 1025, endPoint y: 402, distance: 515.3
click at [1025, 402] on p "Failla, J. (2019, July). Coffee – US [Industry report]. Mintel . https://www.mi…" at bounding box center [819, 423] width 622 height 85
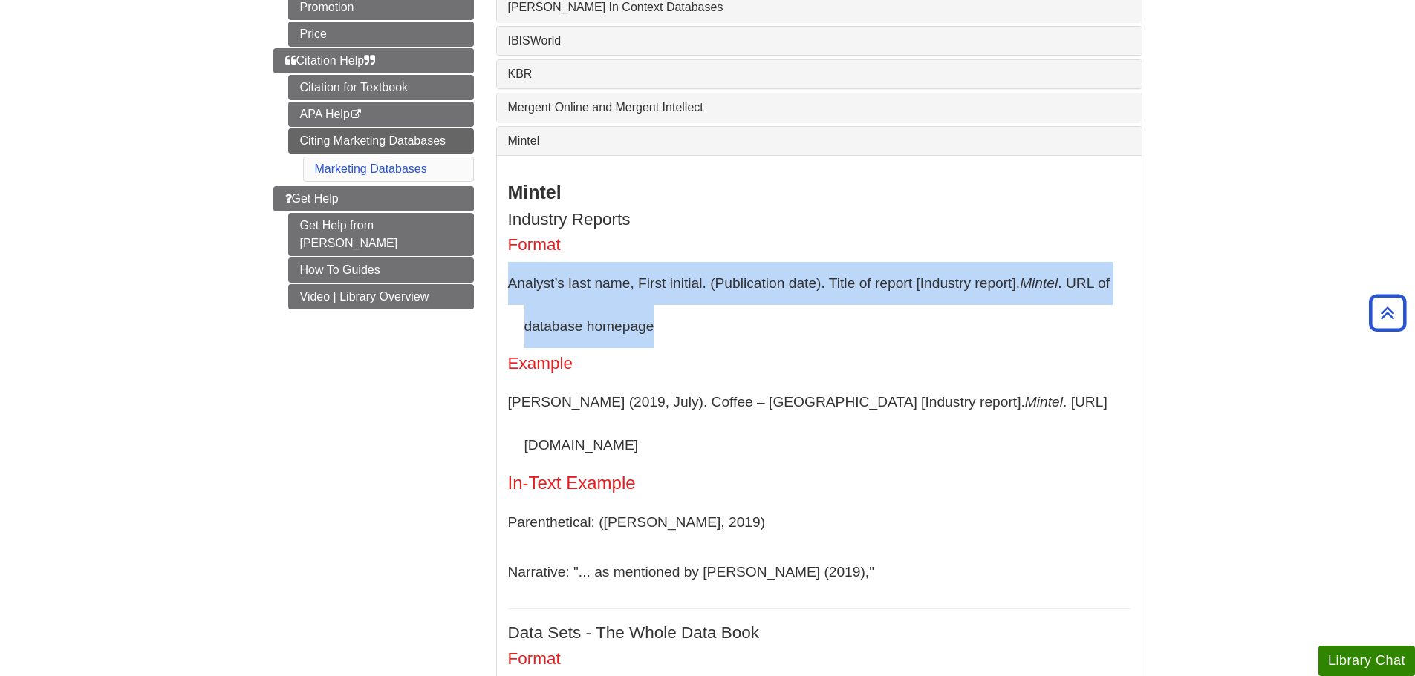
copy p "Failla, J. (2019, July). Coffee – US [Industry report]. Mintel . https://www.mi…"
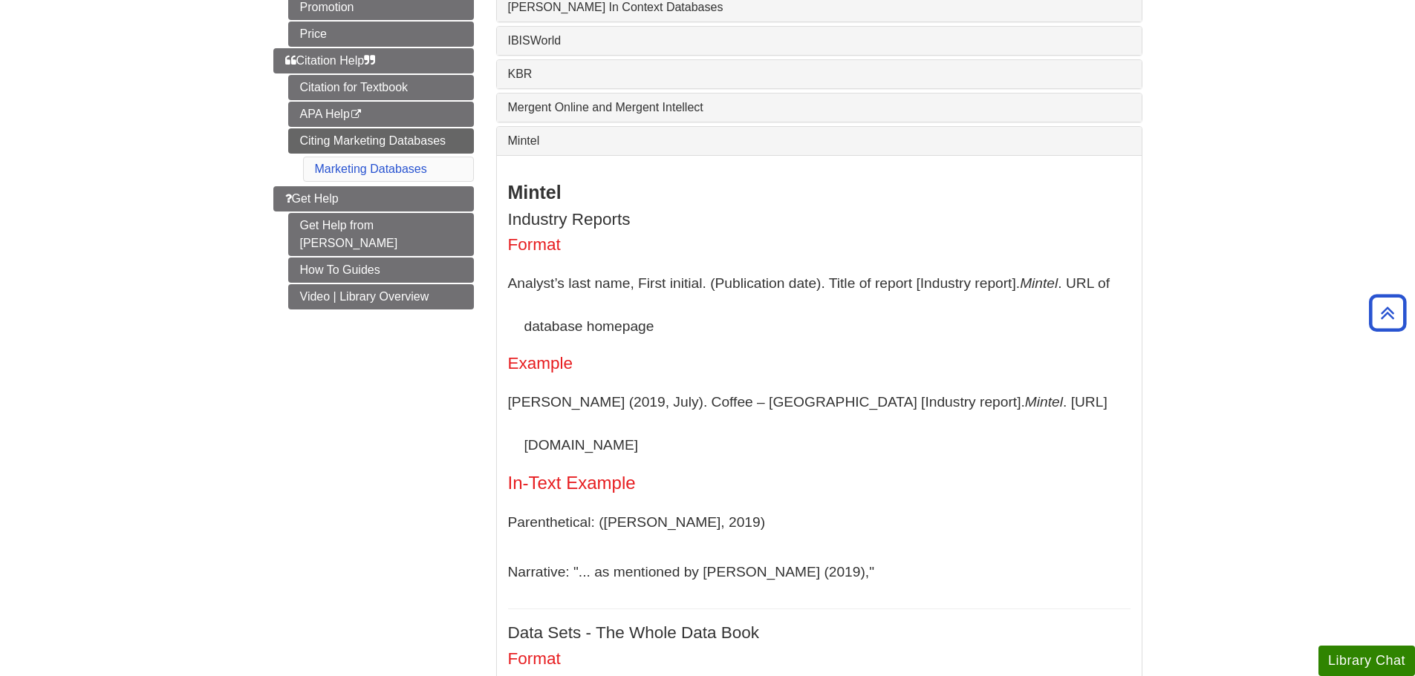
click at [988, 551] on p "Narrative: "... as mentioned by Failla (2019),"" at bounding box center [819, 572] width 622 height 43
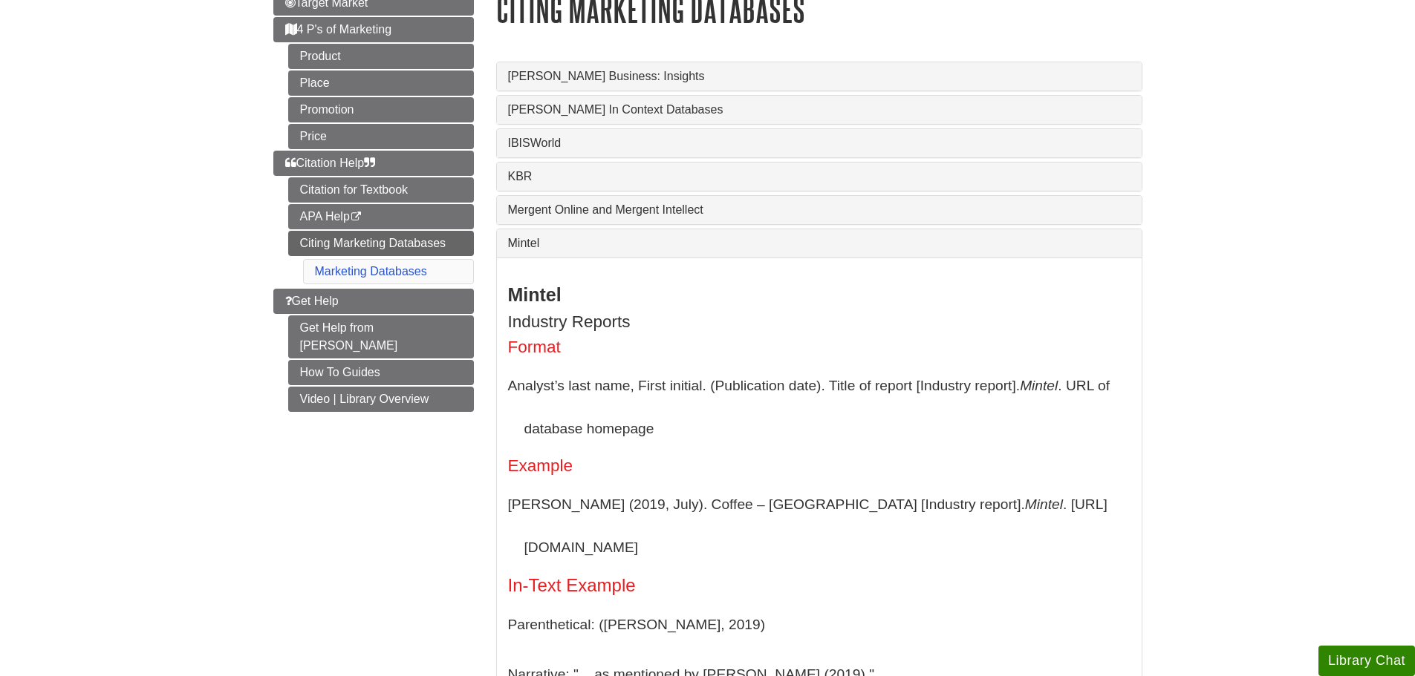
scroll to position [223, 0]
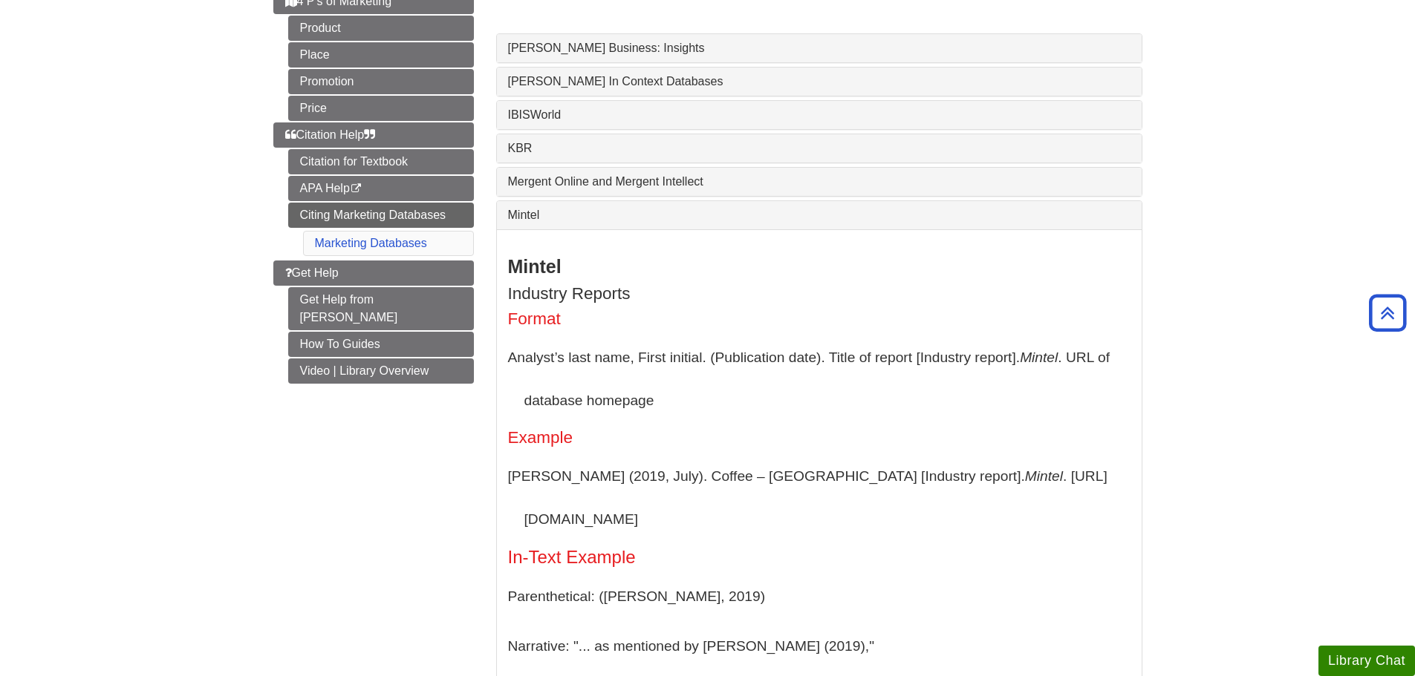
drag, startPoint x: 884, startPoint y: 479, endPoint x: 1060, endPoint y: 479, distance: 175.2
click at [1060, 479] on p "Failla, J. (2019, July). Coffee – US [Industry report]. Mintel . https://www.mi…" at bounding box center [819, 497] width 622 height 85
copy p "https://www.mintel.com"
click at [870, 206] on div "Mintel" at bounding box center [819, 215] width 645 height 28
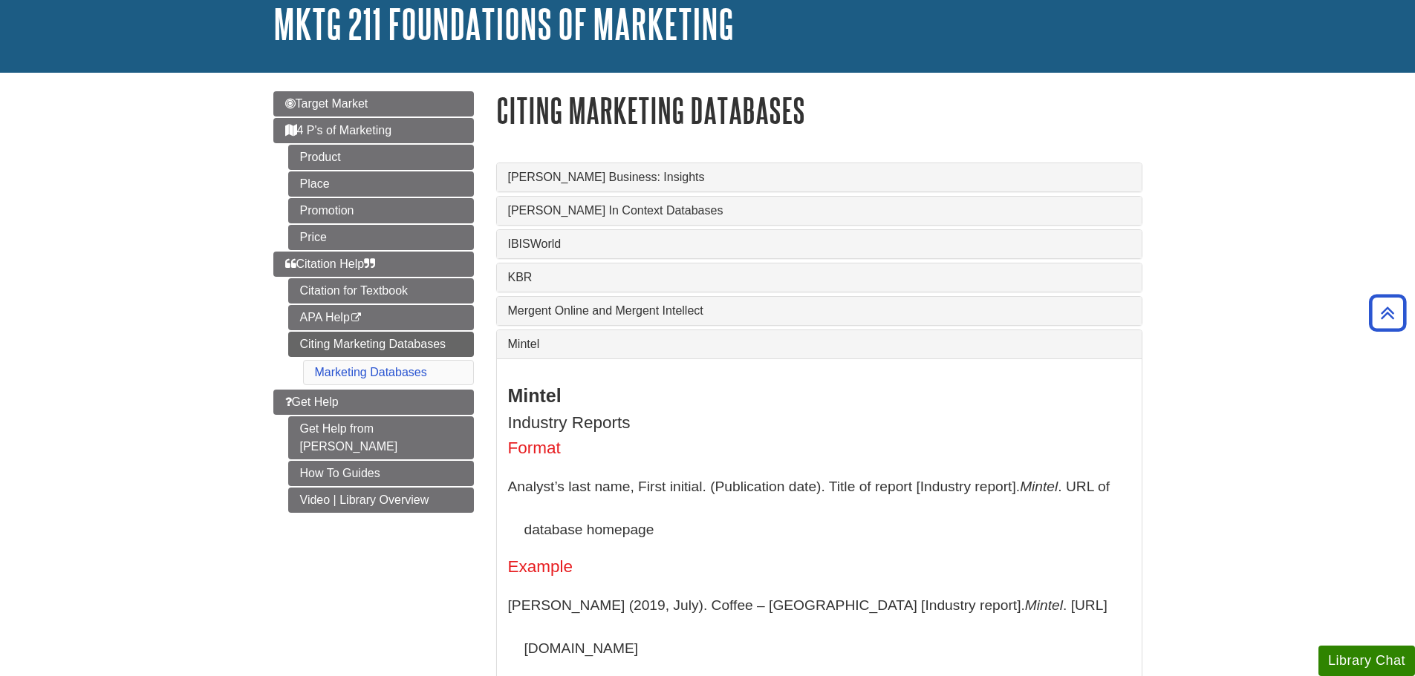
scroll to position [0, 0]
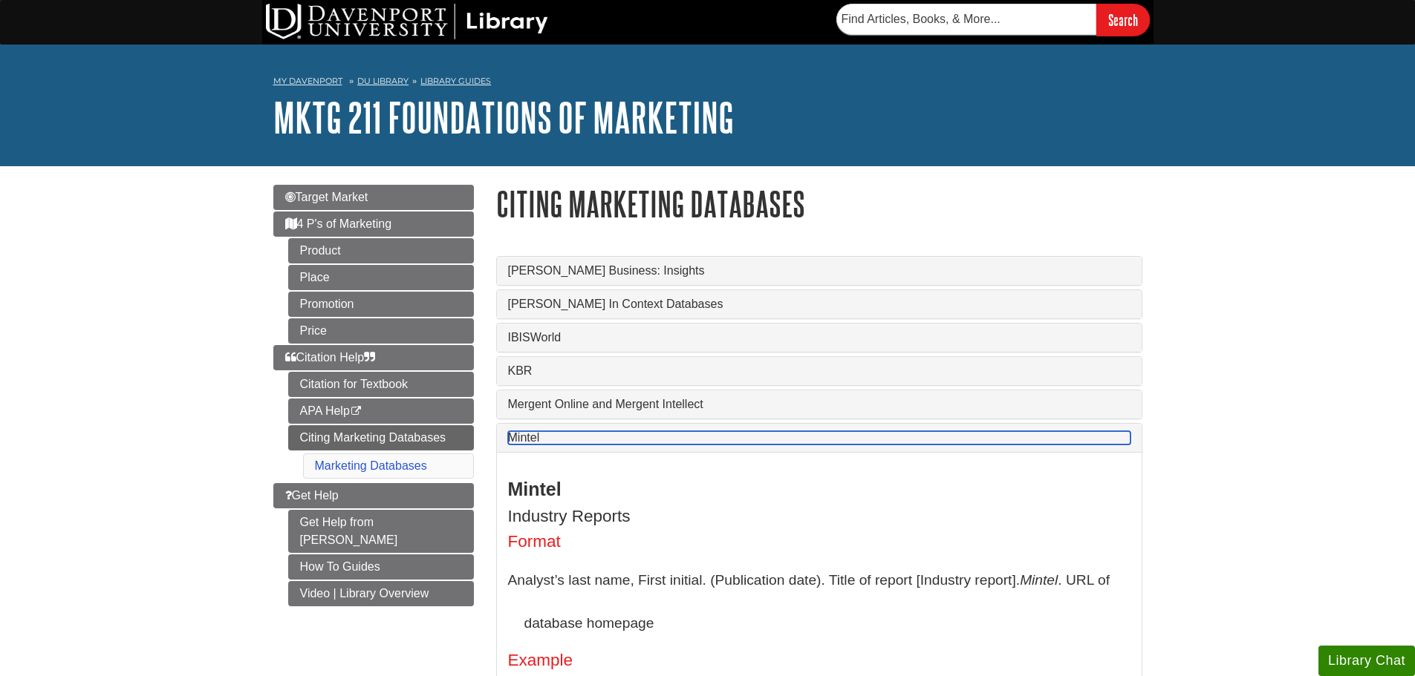
click at [683, 443] on link "Mintel" at bounding box center [819, 437] width 622 height 13
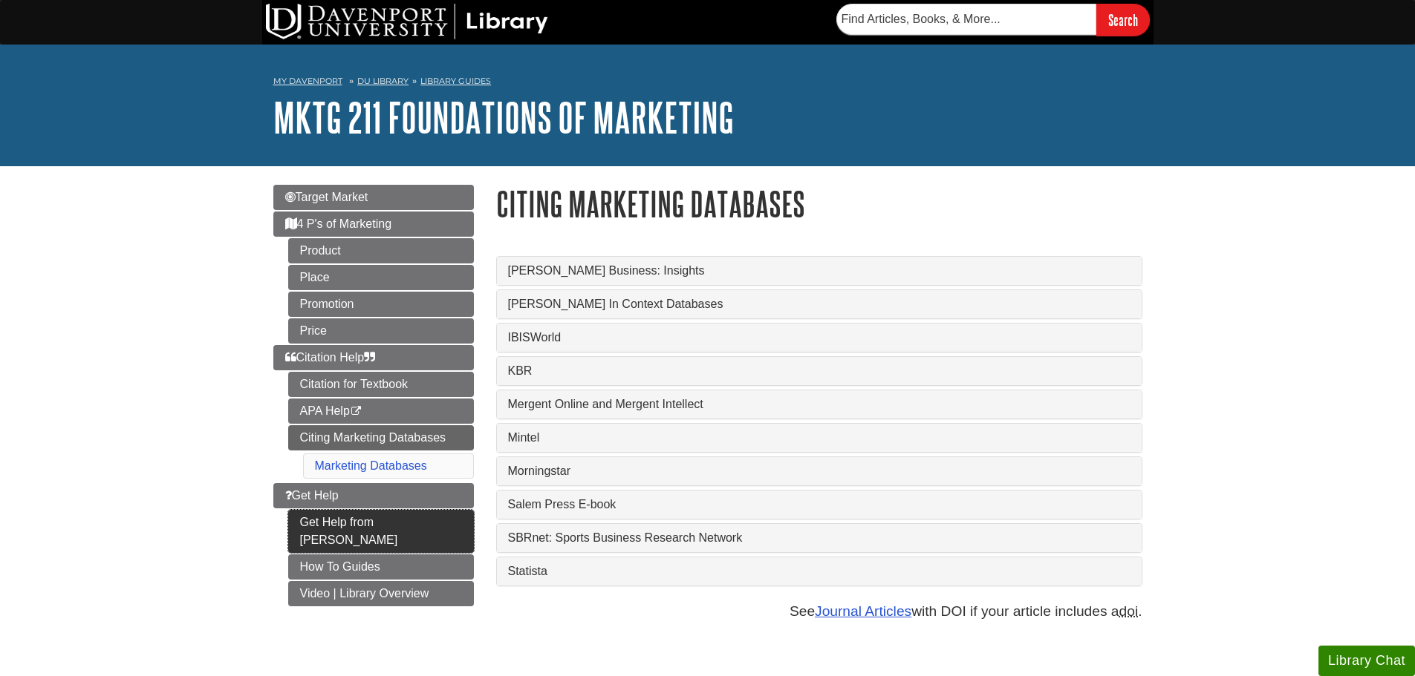
click at [443, 525] on link "Get Help from [PERSON_NAME]" at bounding box center [381, 531] width 186 height 43
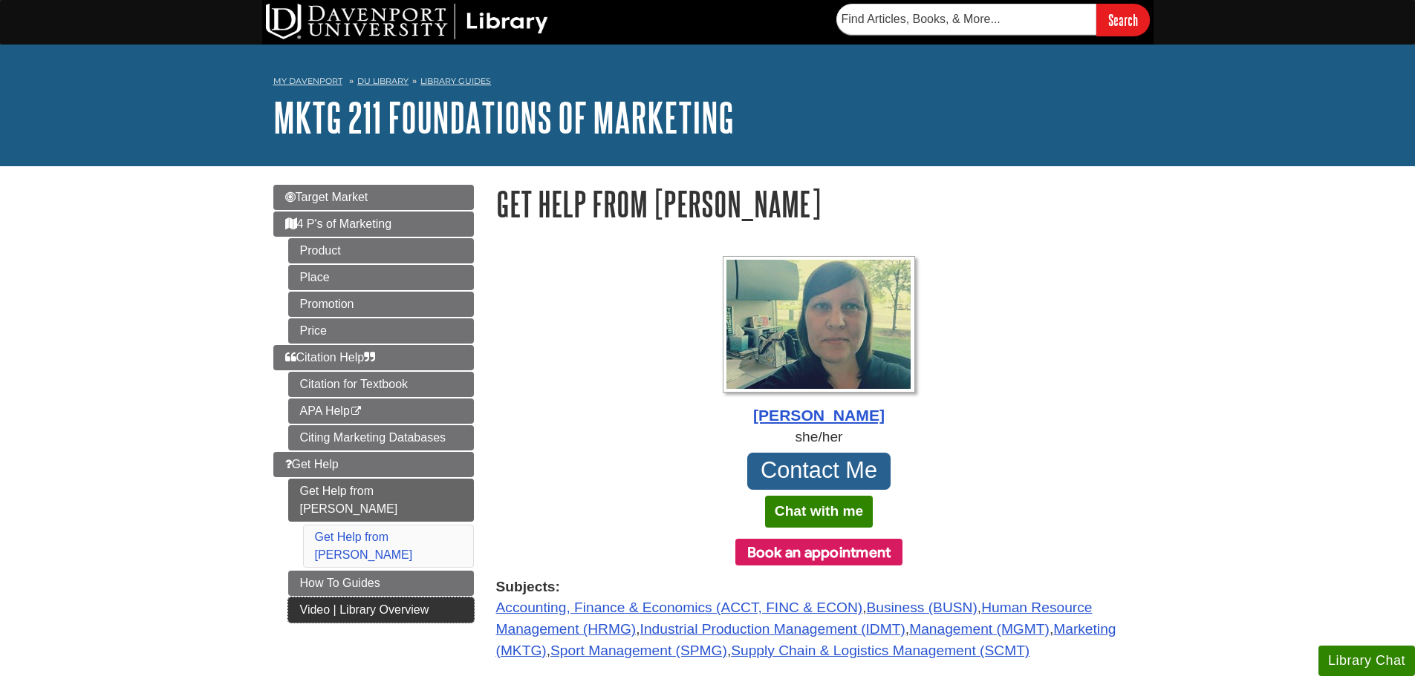
click at [410, 598] on link "Video | Library Overview" at bounding box center [381, 610] width 186 height 25
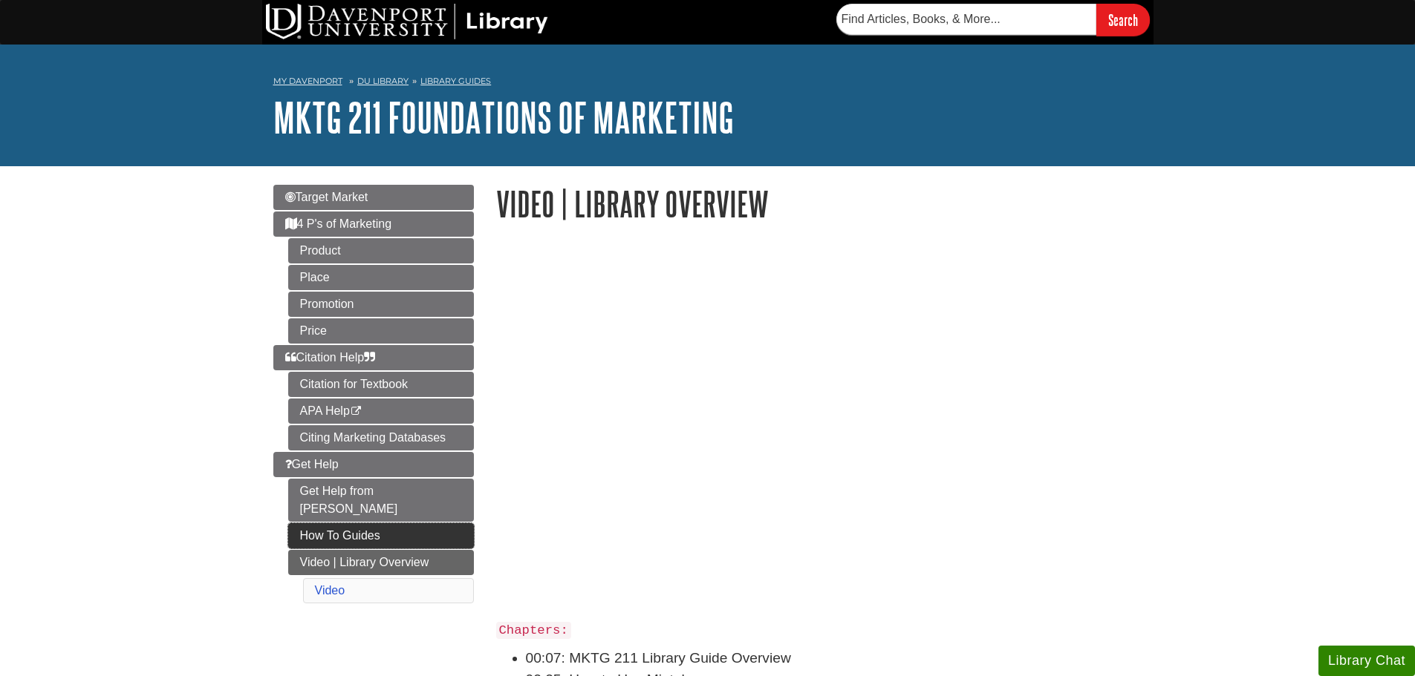
click at [449, 524] on link "How To Guides" at bounding box center [381, 536] width 186 height 25
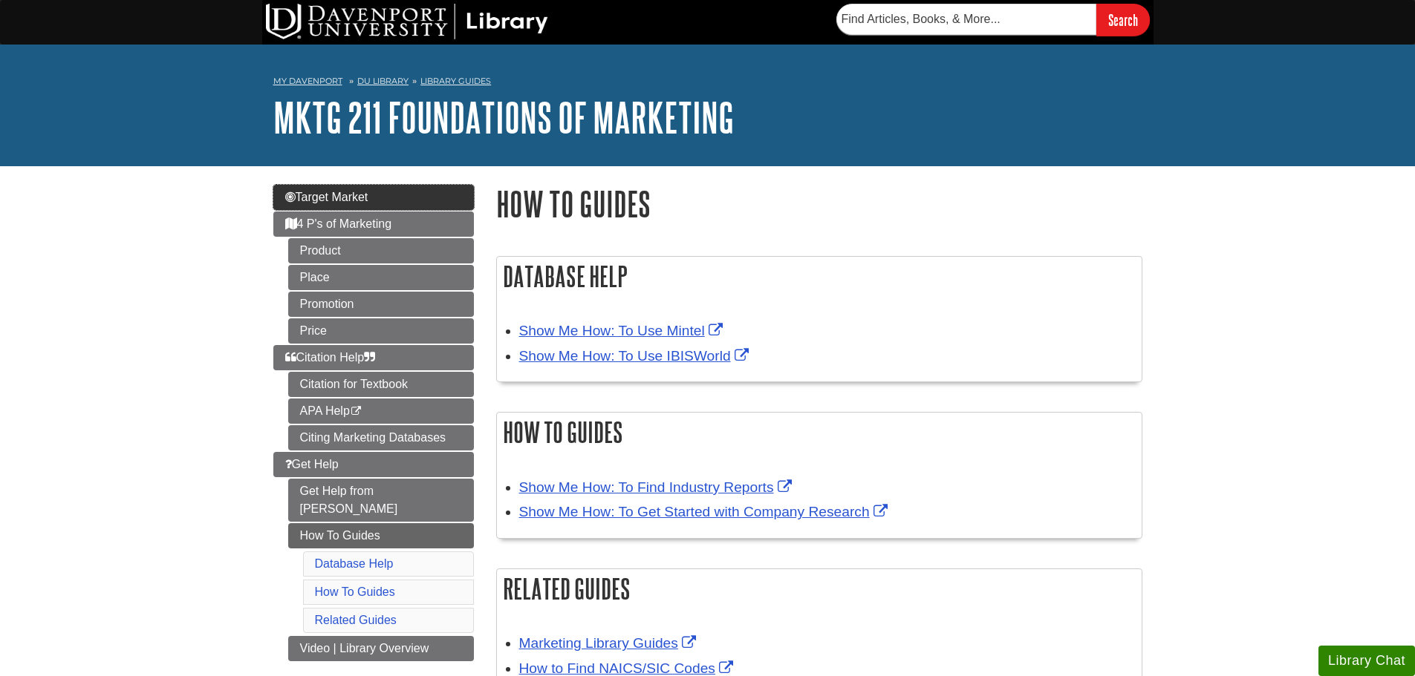
click at [312, 195] on span "Target Market" at bounding box center [326, 197] width 83 height 13
